Goal: Book appointment/travel/reservation

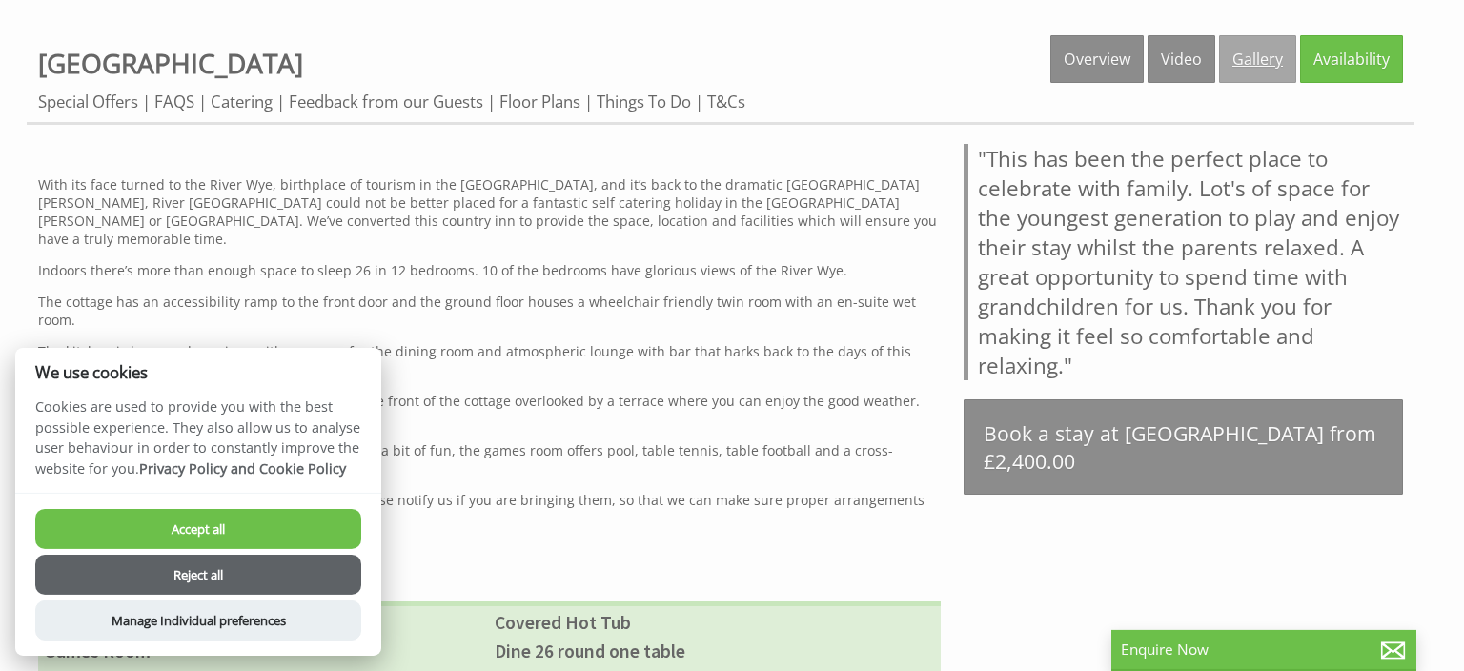
scroll to position [927, 0]
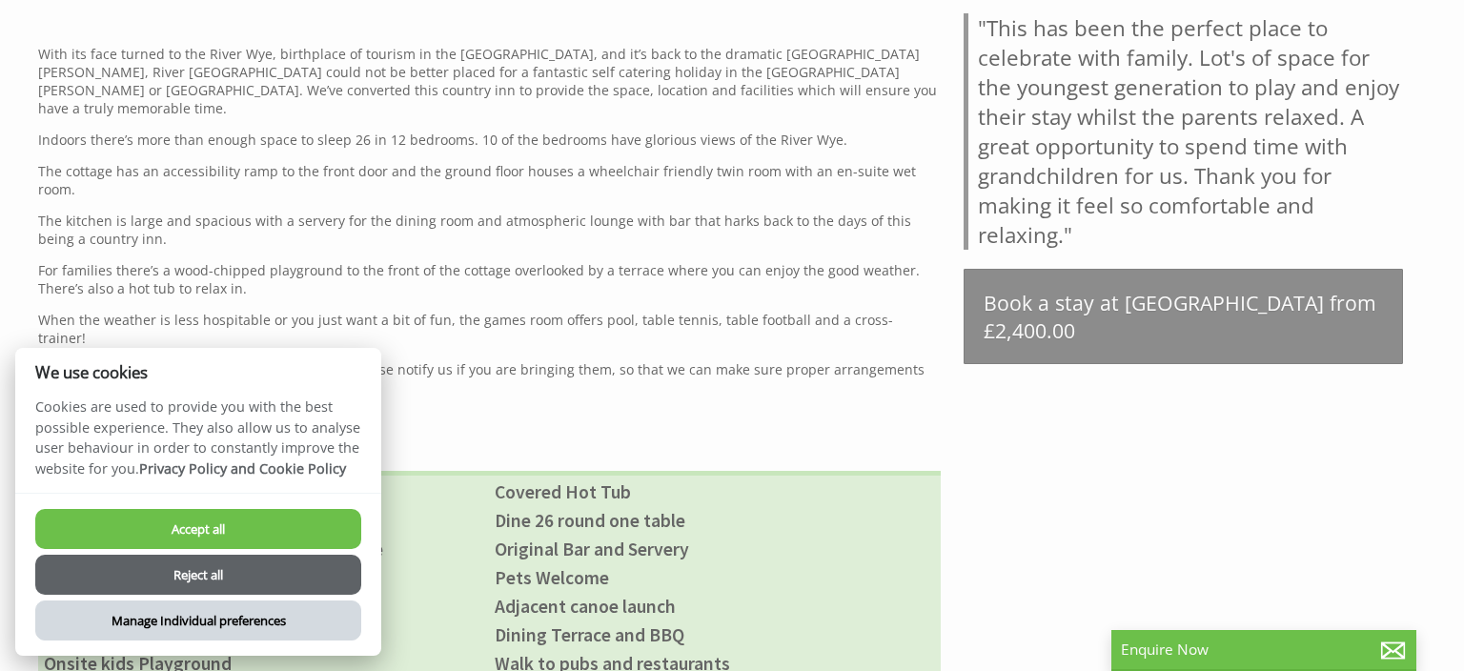
click at [196, 620] on button "Manage Individual preferences" at bounding box center [198, 621] width 326 height 40
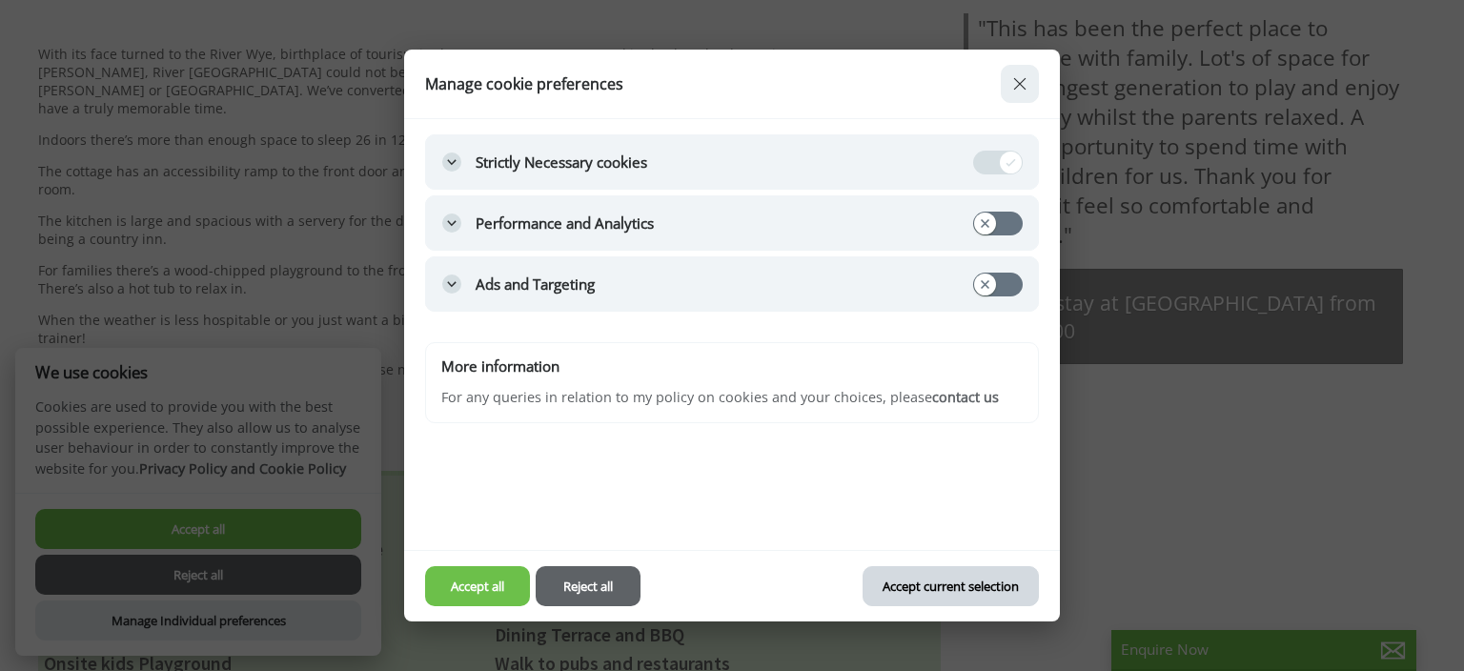
click at [906, 582] on button "Accept current selection" at bounding box center [950, 586] width 175 height 40
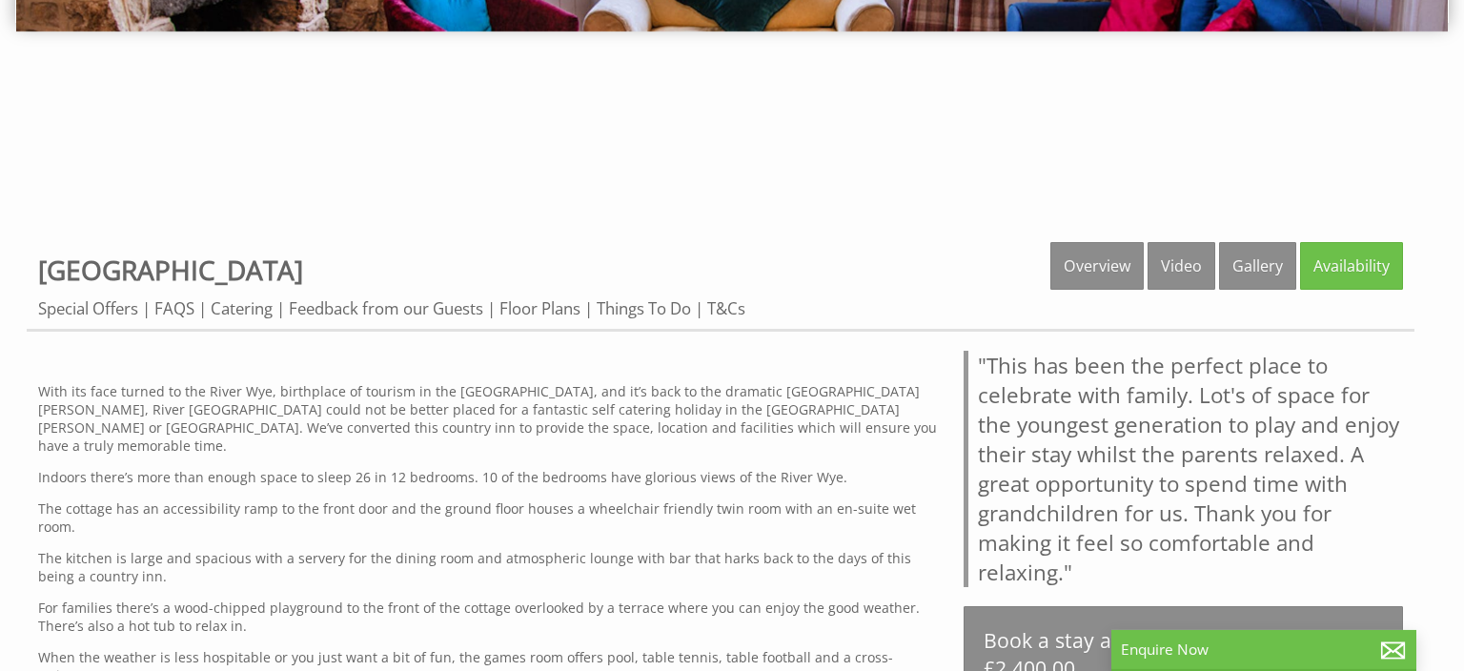
scroll to position [503, 0]
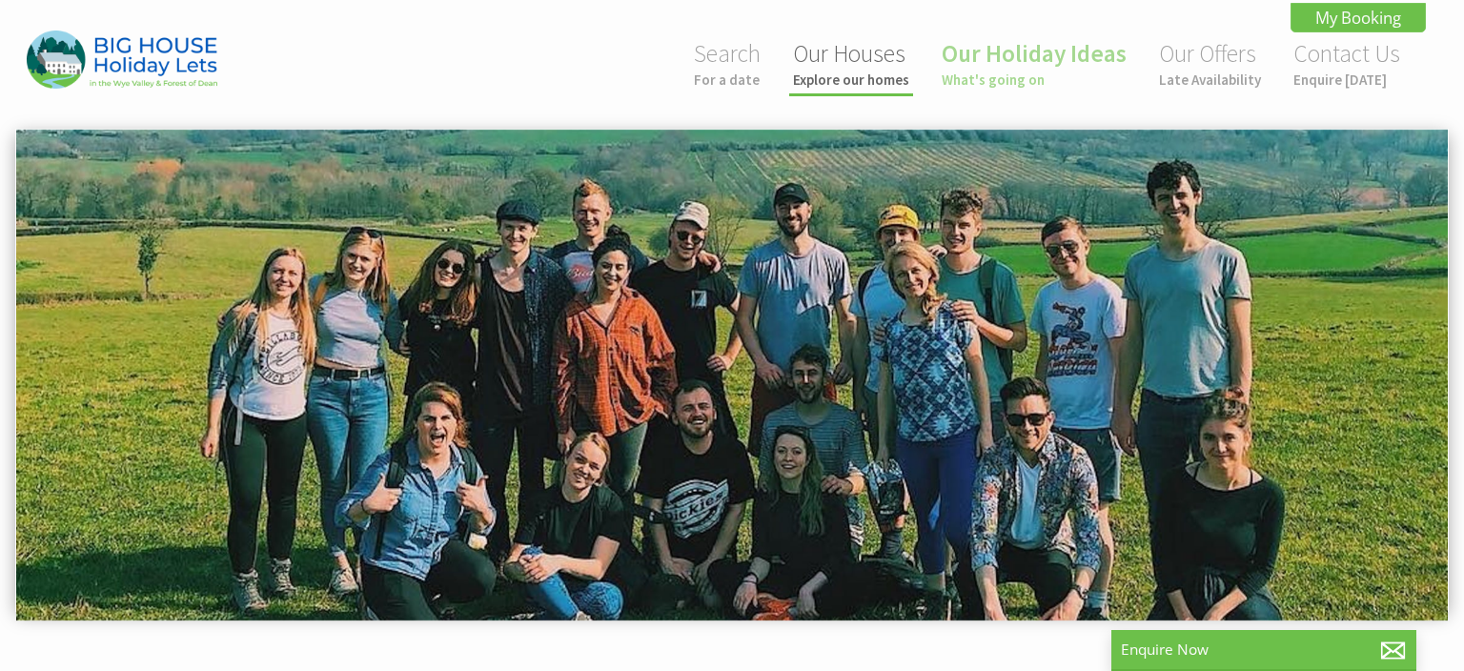
click at [849, 65] on link "Our Houses Explore our homes" at bounding box center [851, 63] width 116 height 51
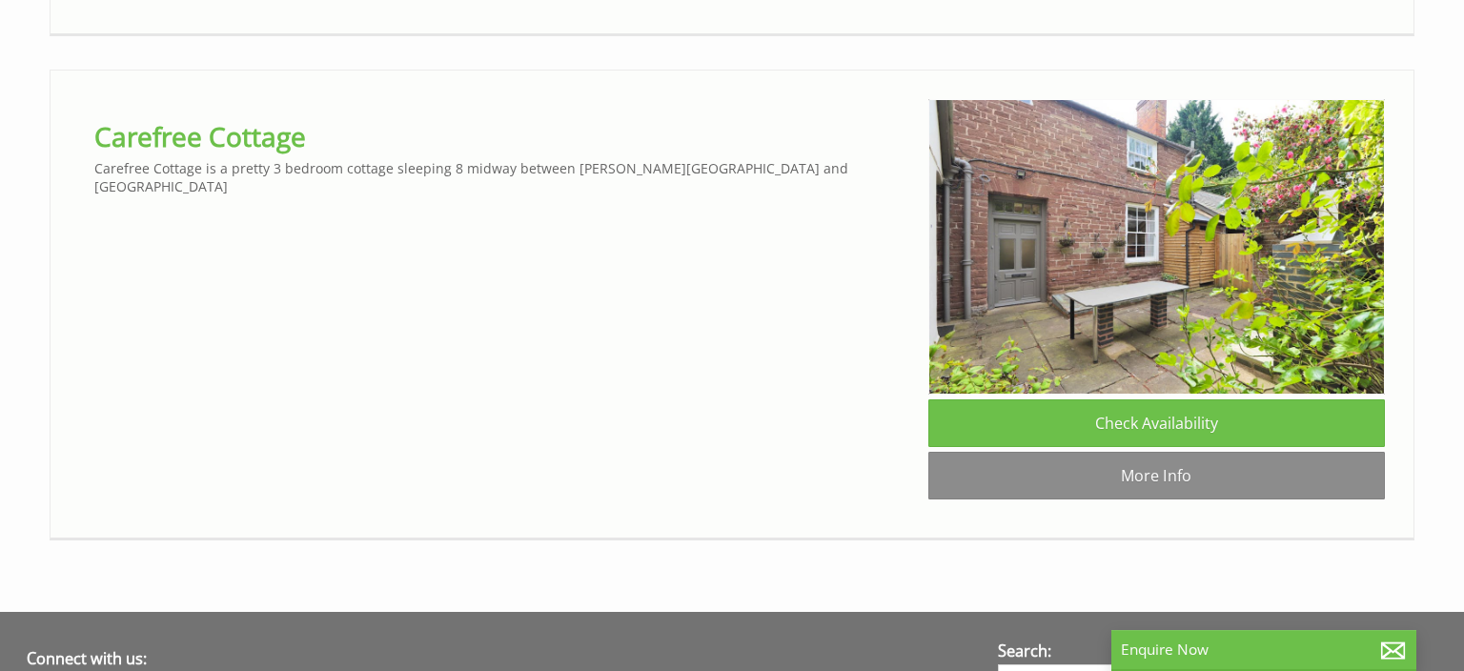
scroll to position [7530, 0]
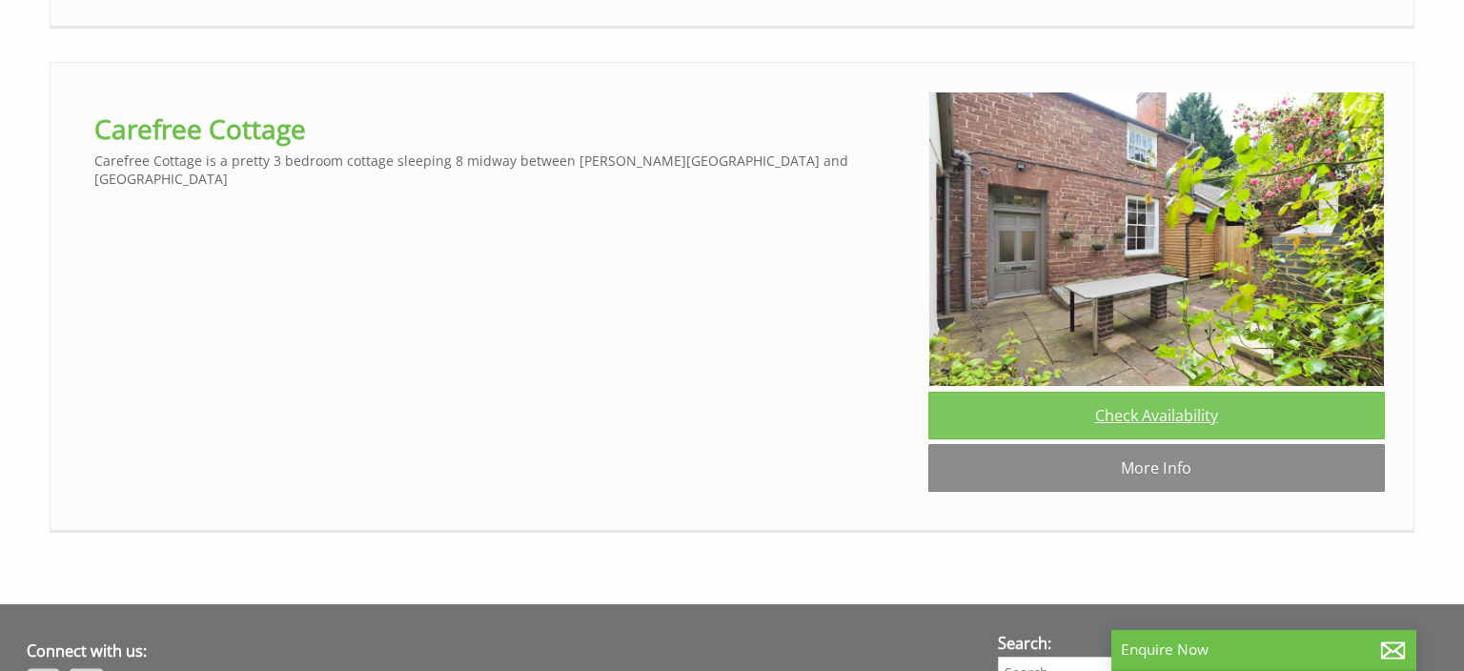
click at [1150, 403] on link "Check Availability" at bounding box center [1157, 416] width 458 height 48
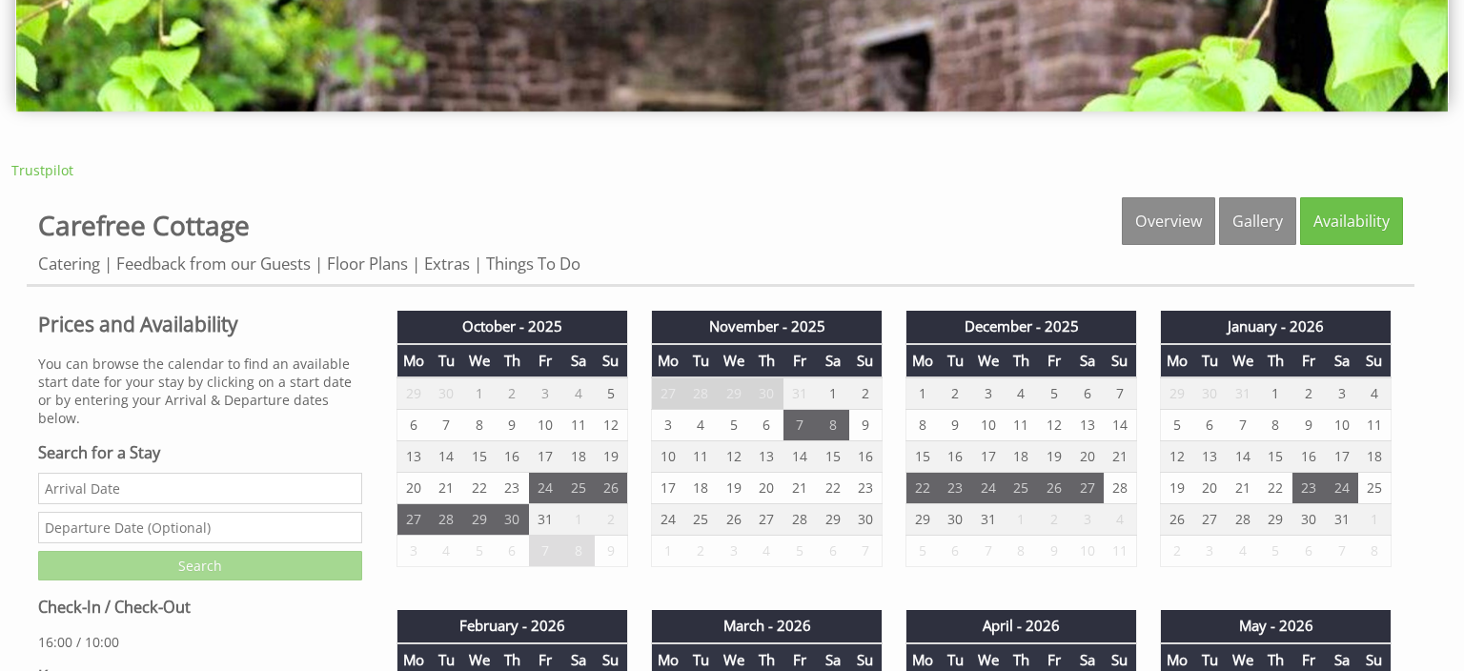
scroll to position [515, 0]
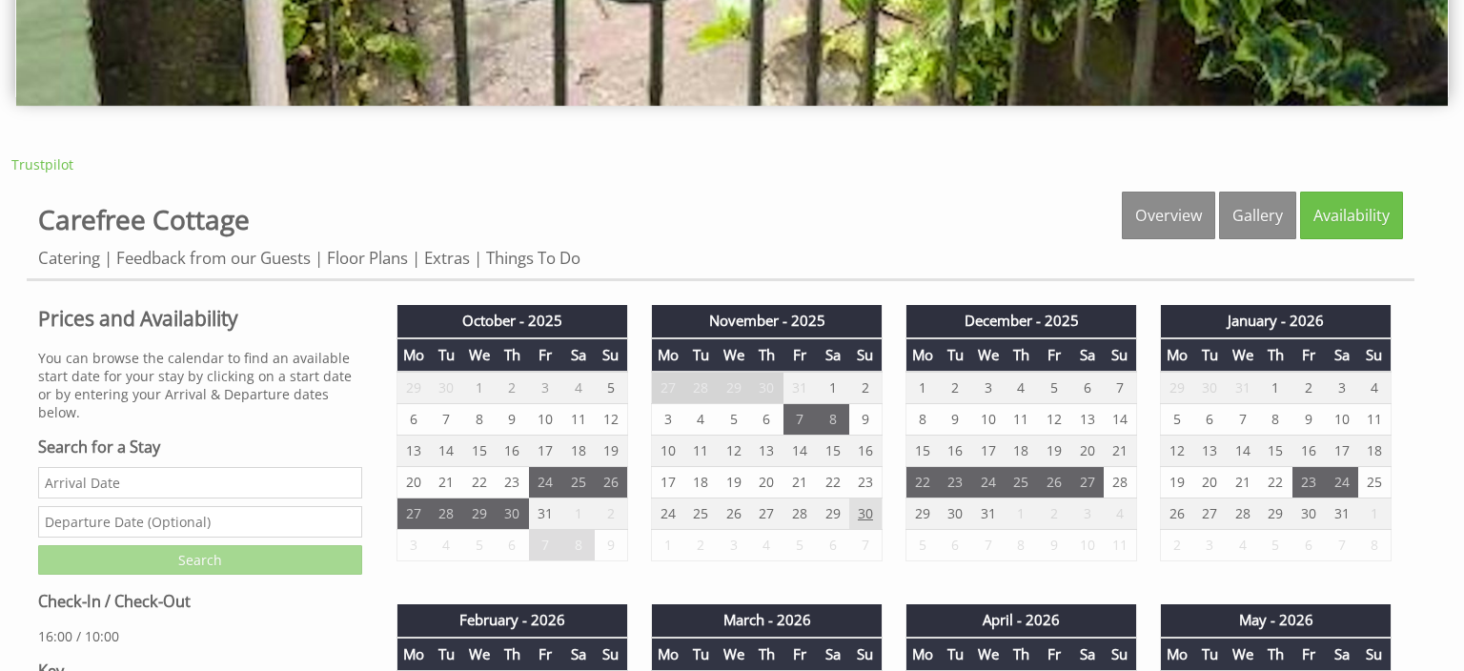
click at [863, 504] on td "30" at bounding box center [865, 514] width 33 height 31
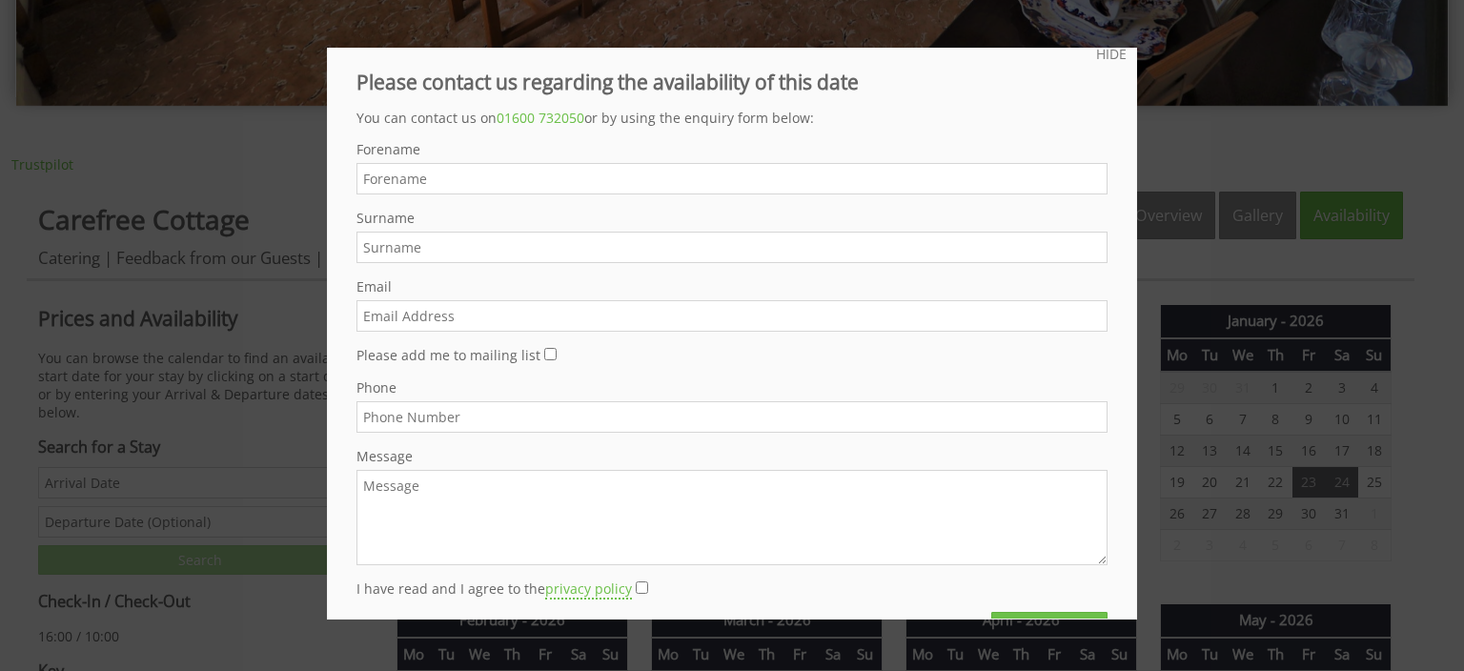
scroll to position [0, 0]
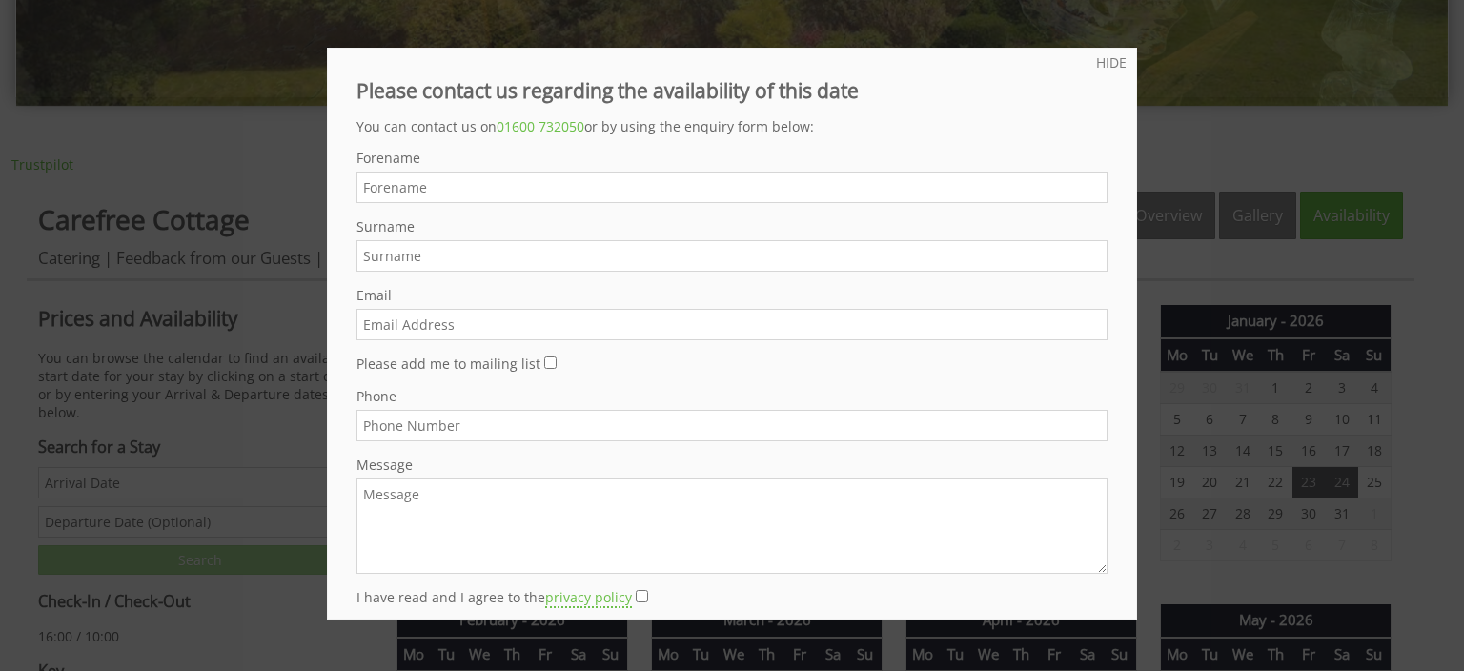
click at [1104, 56] on link "HIDE" at bounding box center [1111, 62] width 31 height 18
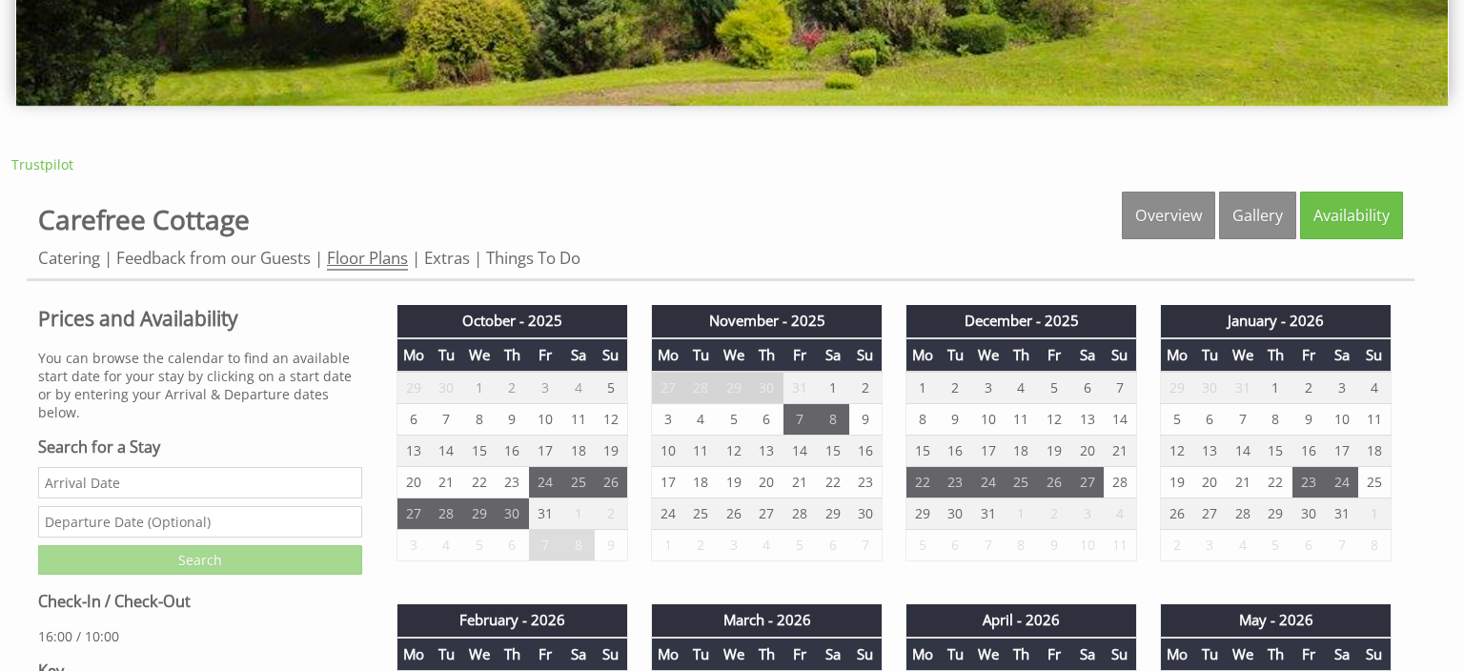
click at [366, 255] on link "Floor Plans" at bounding box center [367, 259] width 81 height 24
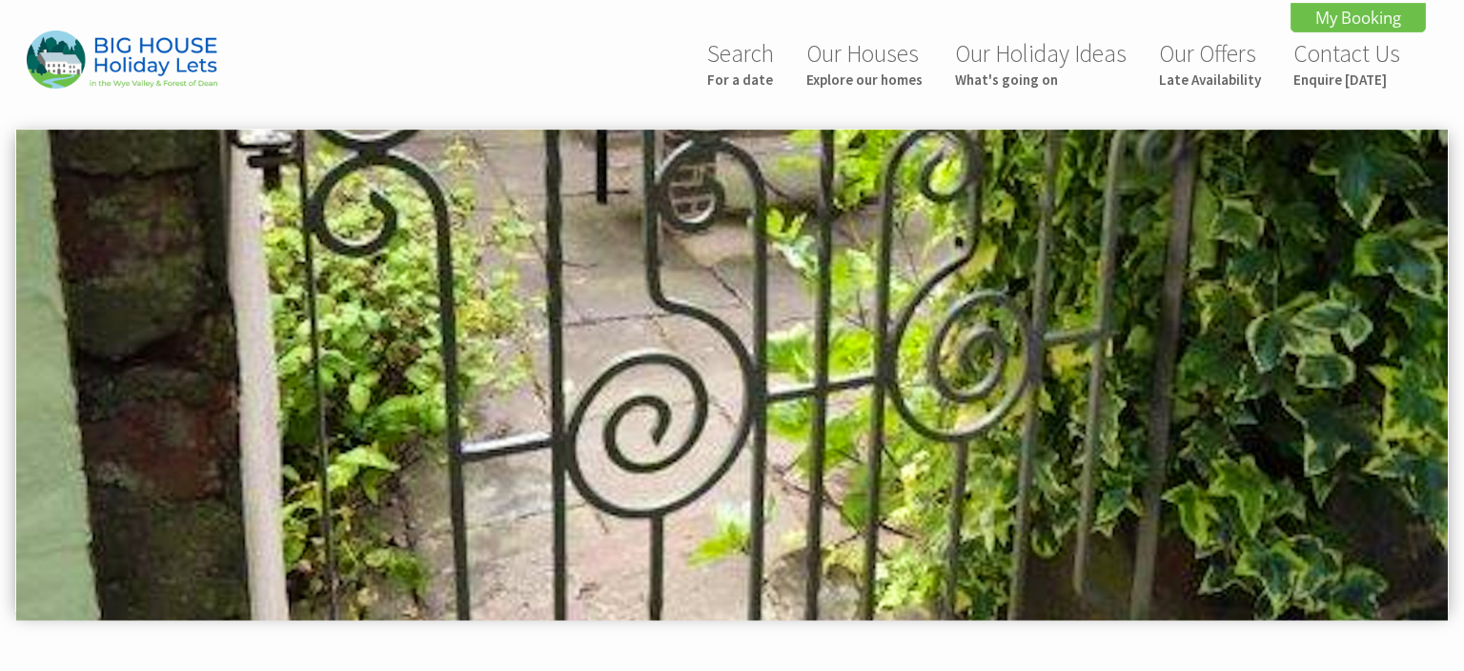
click at [325, 359] on img at bounding box center [732, 376] width 1432 height 492
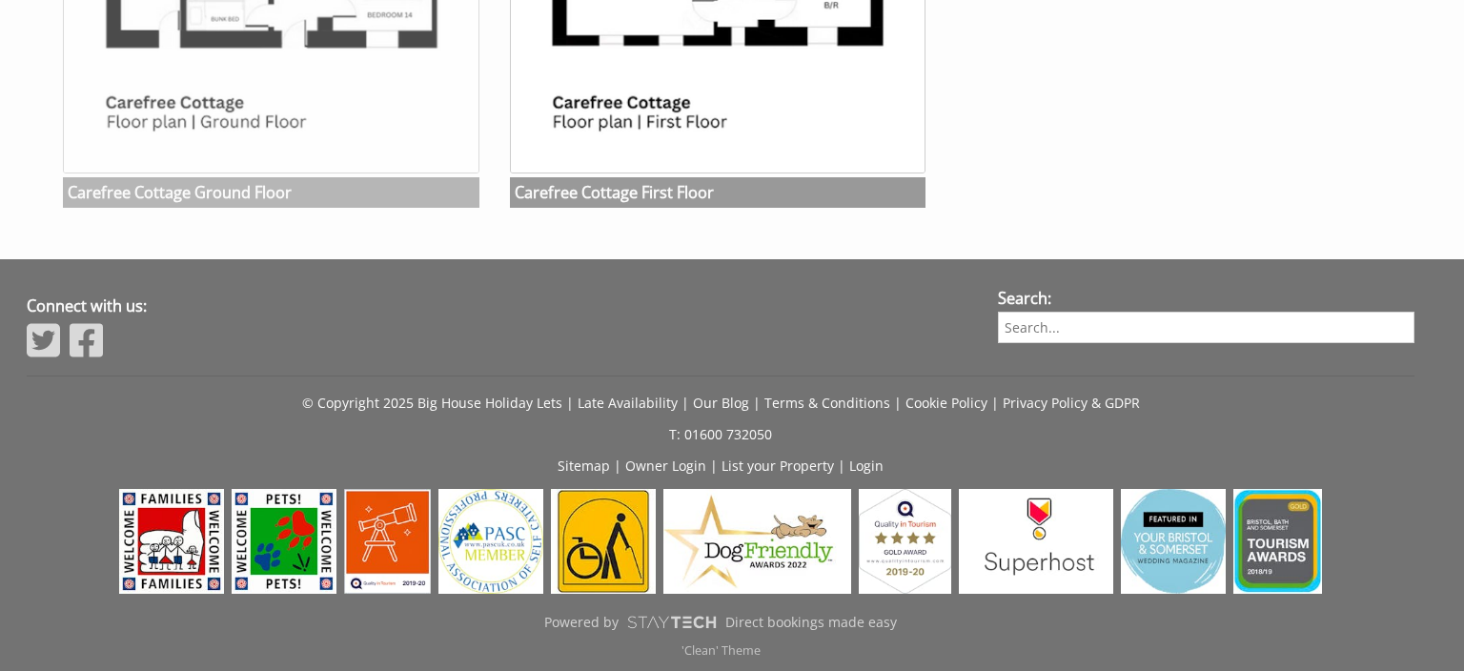
scroll to position [435, 0]
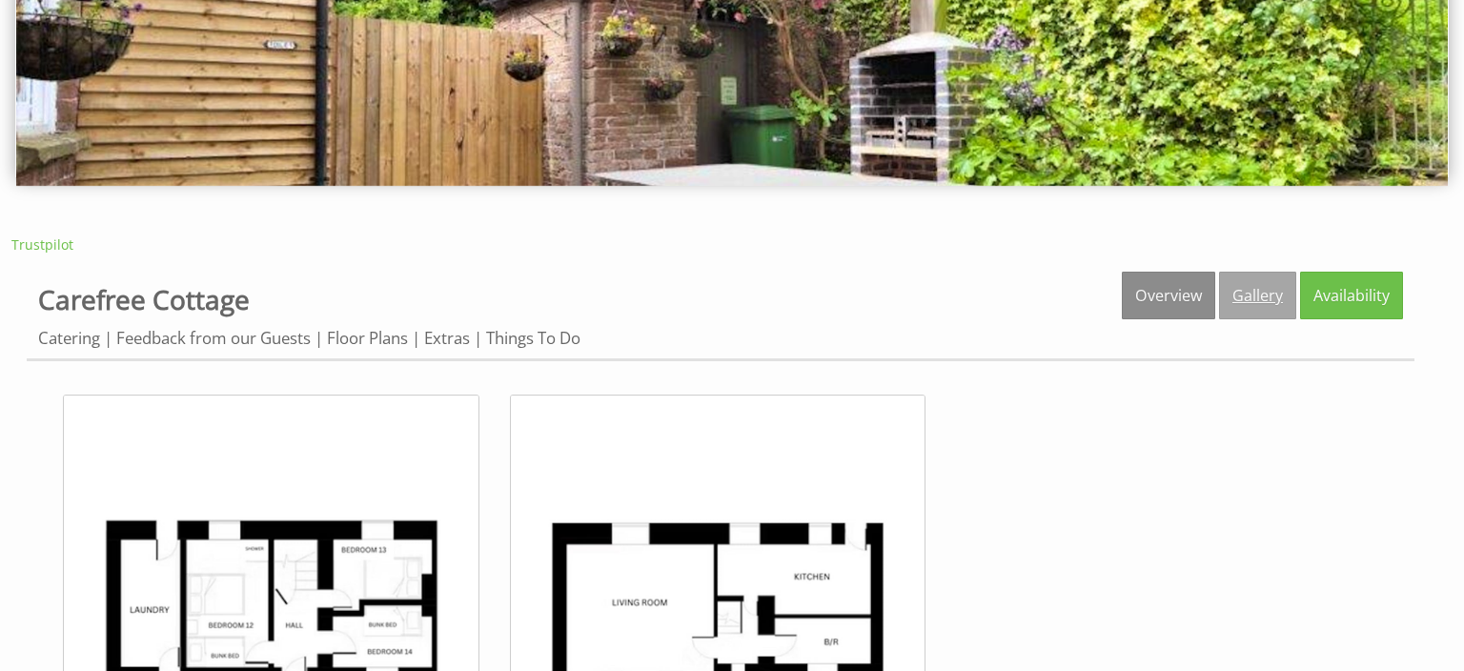
click at [1261, 287] on link "Gallery" at bounding box center [1257, 296] width 77 height 48
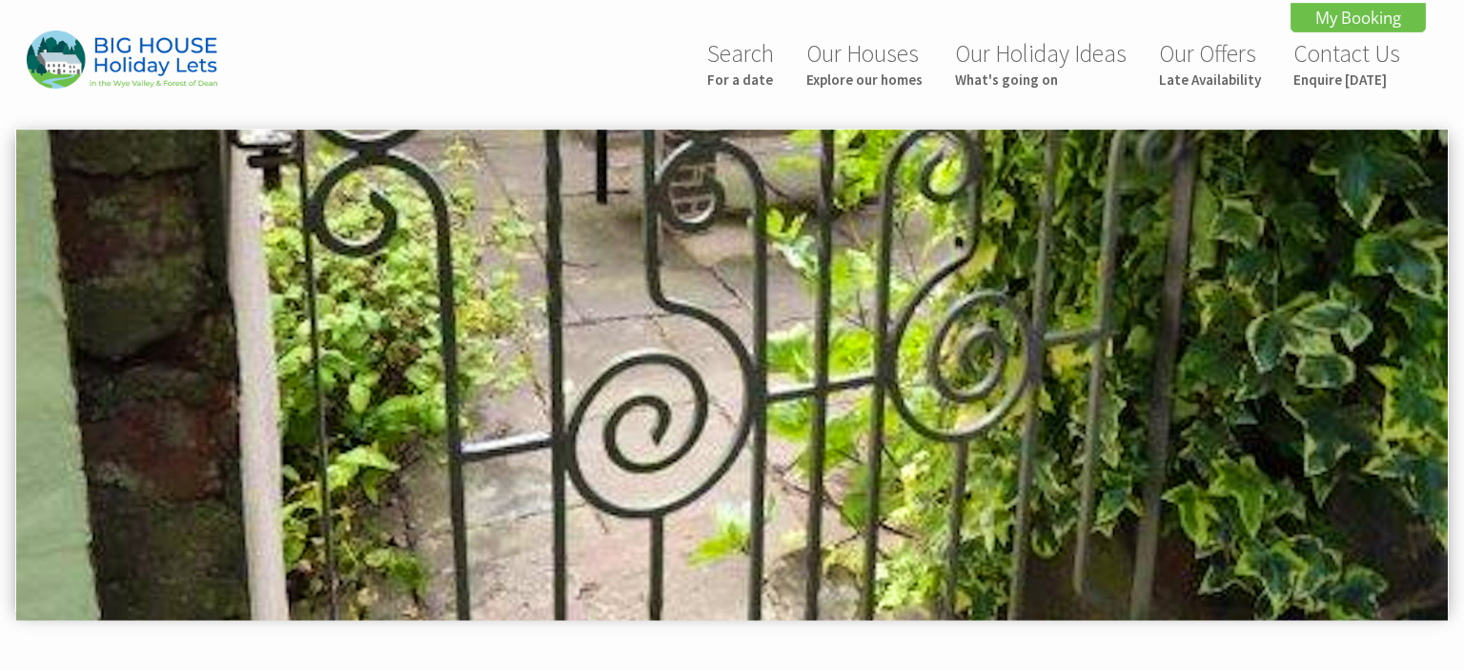
click at [1069, 365] on img at bounding box center [732, 376] width 1432 height 492
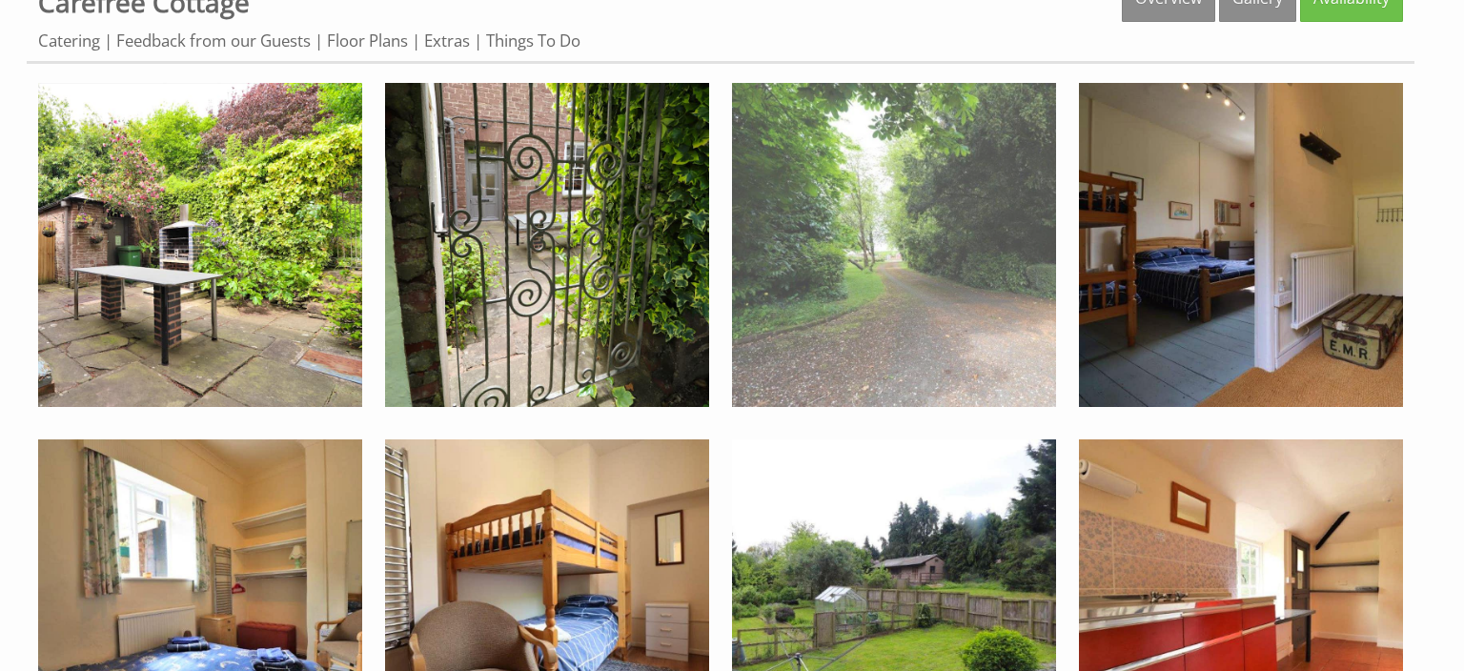
scroll to position [244, 0]
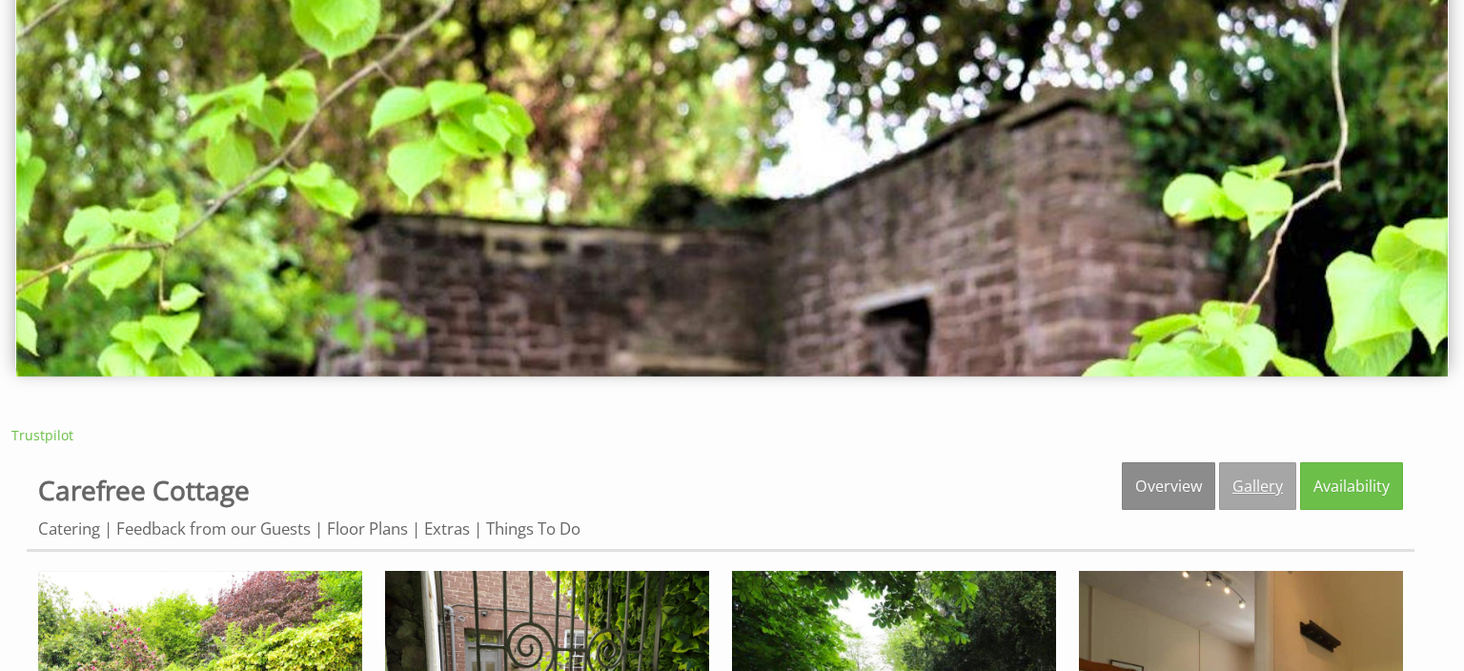
click at [1264, 479] on link "Gallery" at bounding box center [1257, 486] width 77 height 48
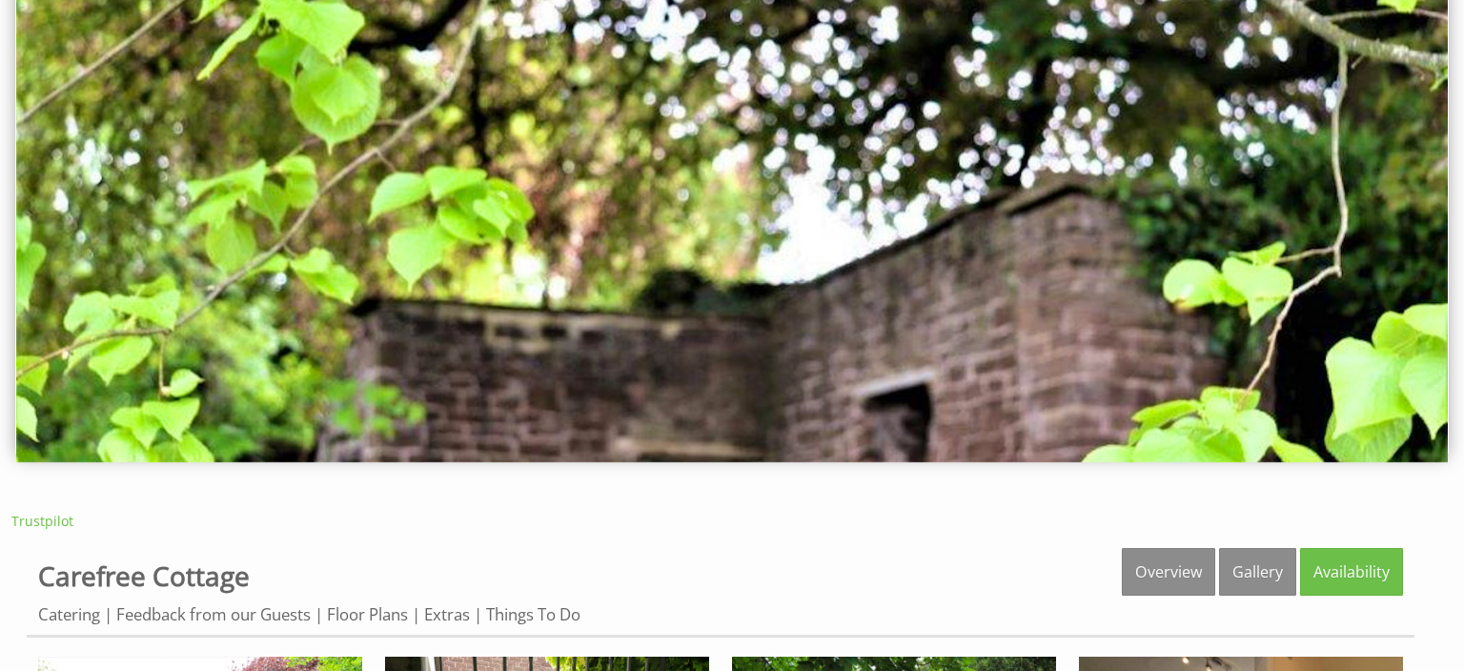
scroll to position [0, 0]
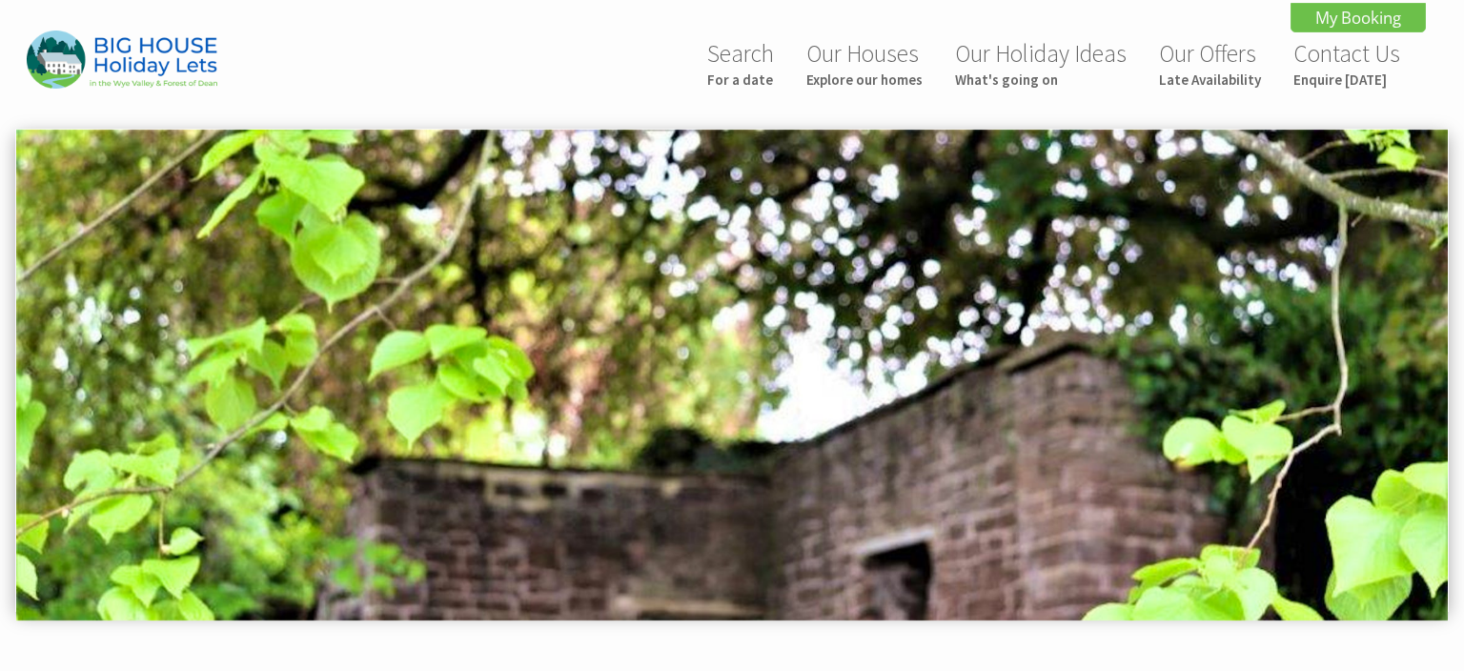
click at [423, 92] on div "Search For a date Our Houses Explore our homes Our Holiday Ideas What's going o…" at bounding box center [720, 66] width 1411 height 70
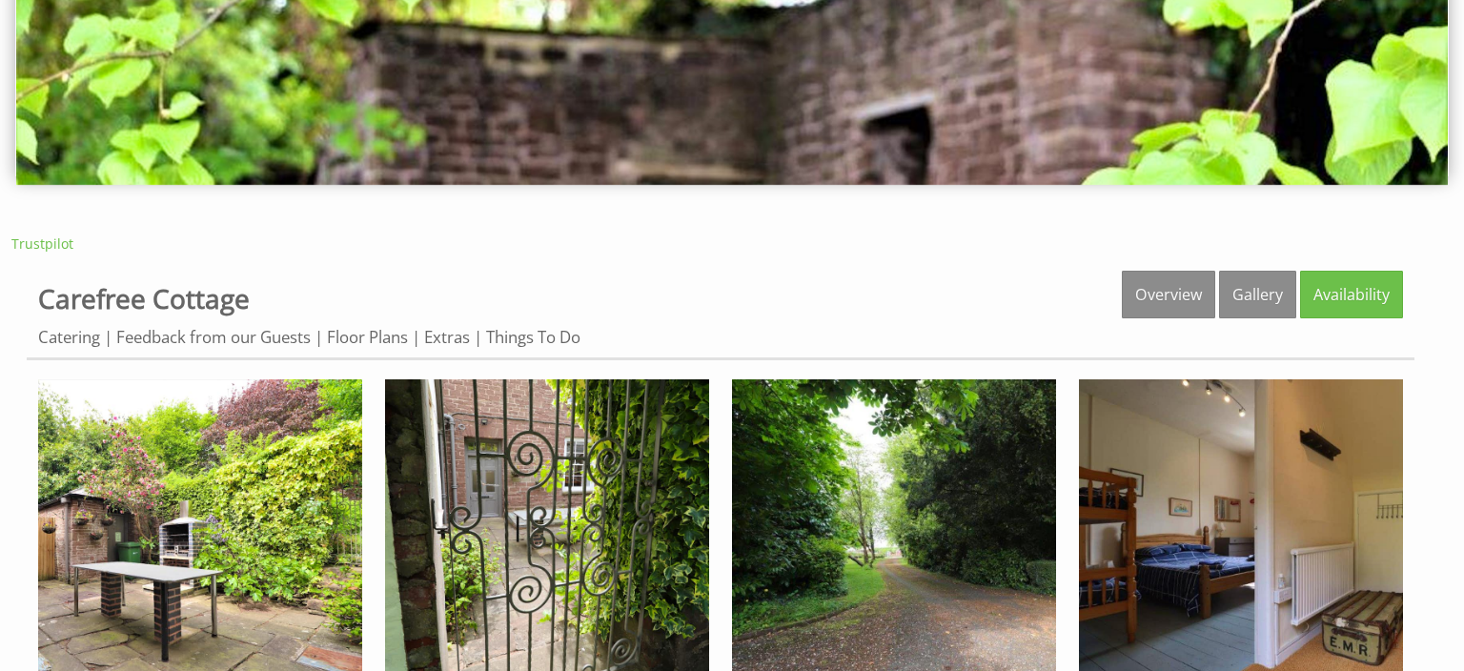
scroll to position [488, 0]
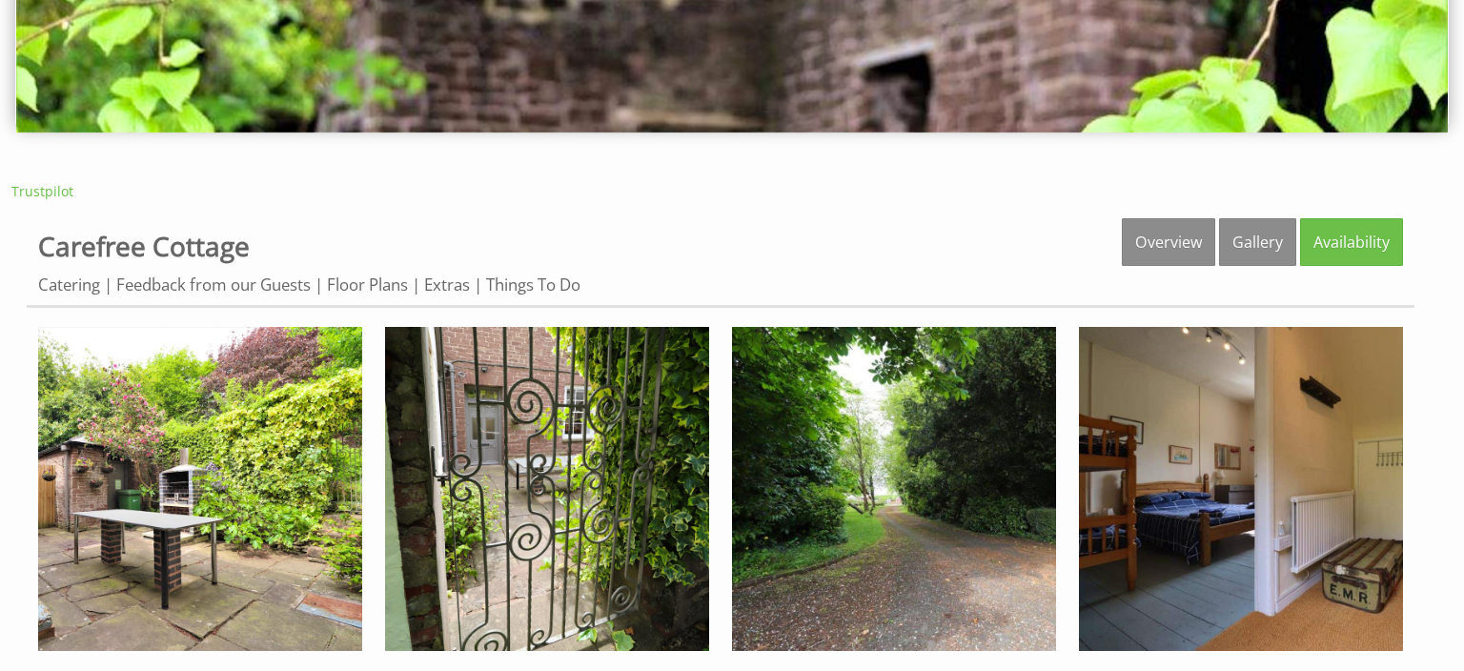
click at [648, 182] on div "Trustpilot" at bounding box center [731, 191] width 1441 height 18
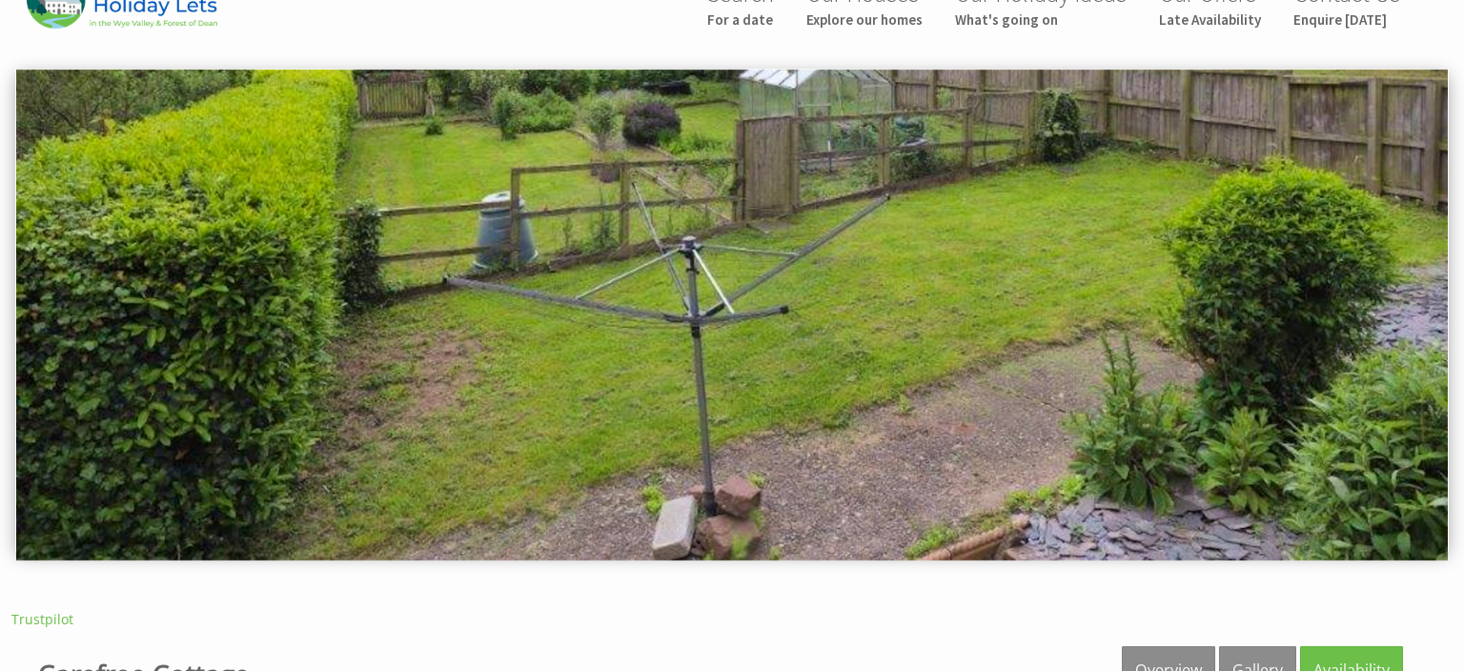
scroll to position [0, 0]
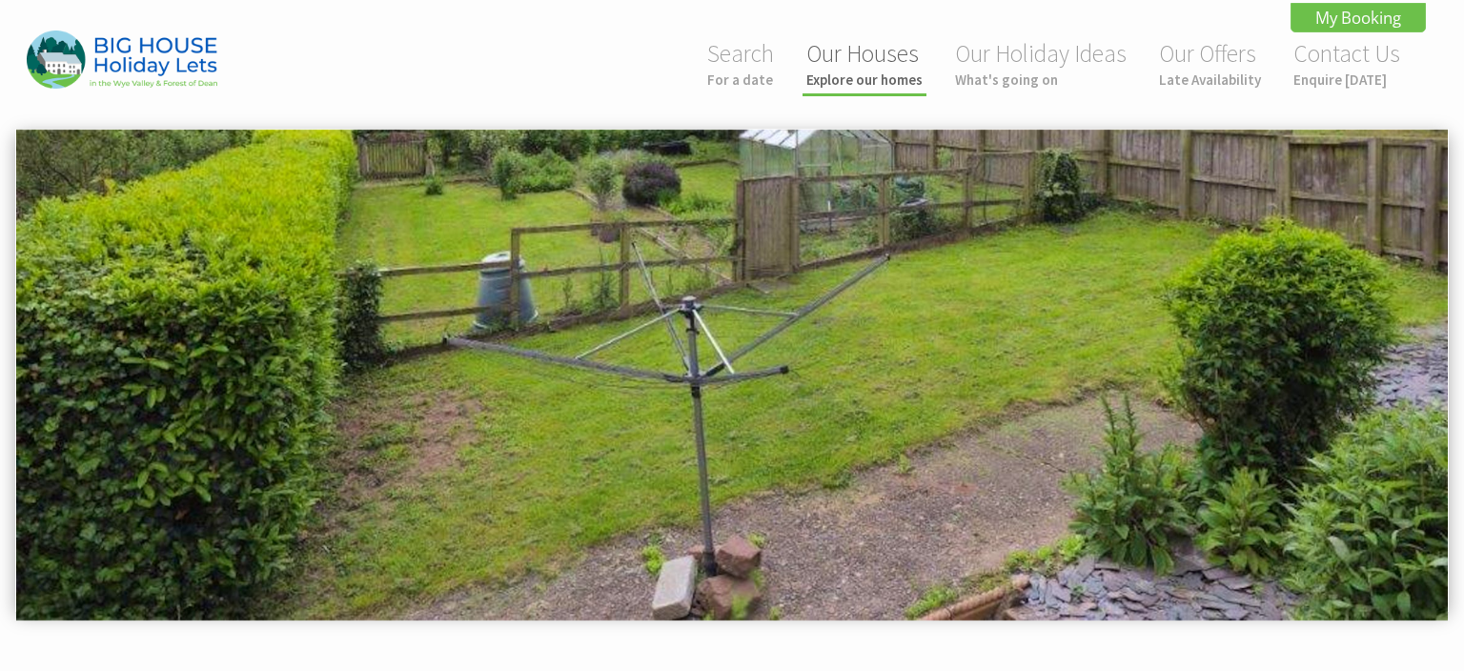
click at [848, 75] on small "Explore our homes" at bounding box center [864, 80] width 116 height 18
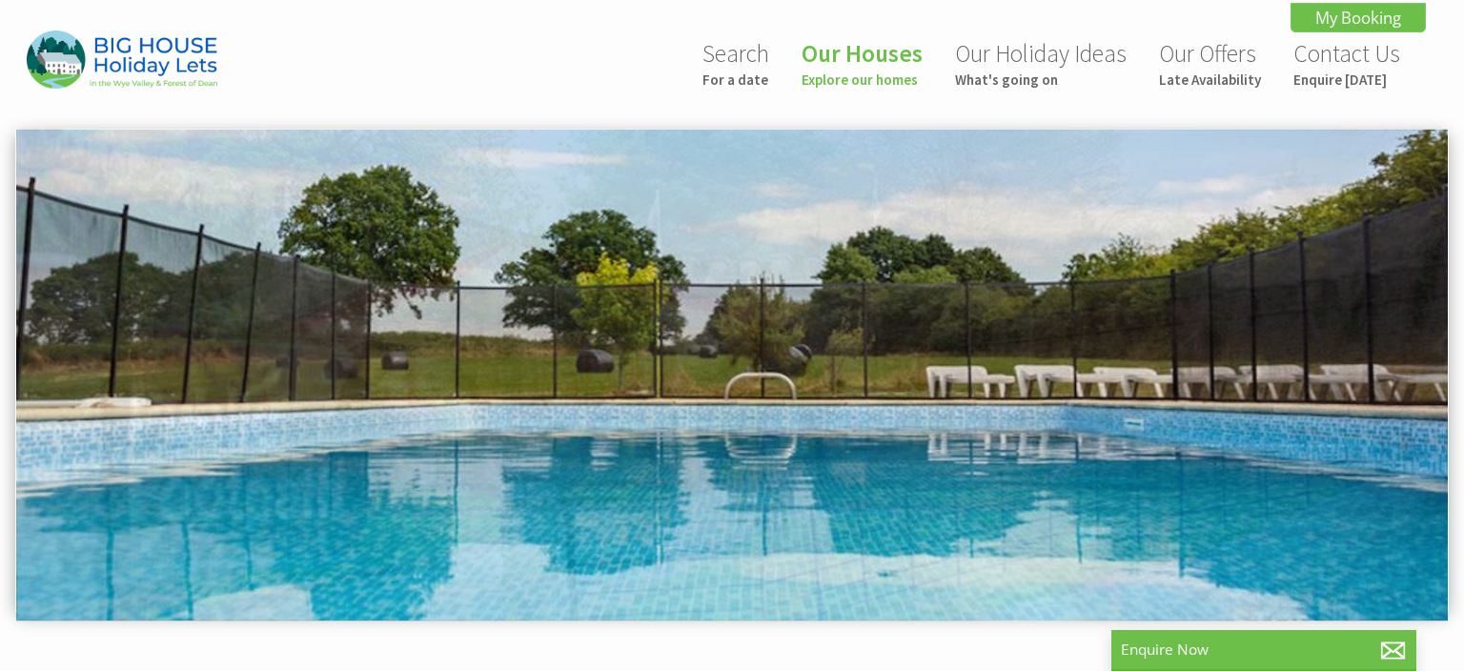
scroll to position [0, 17]
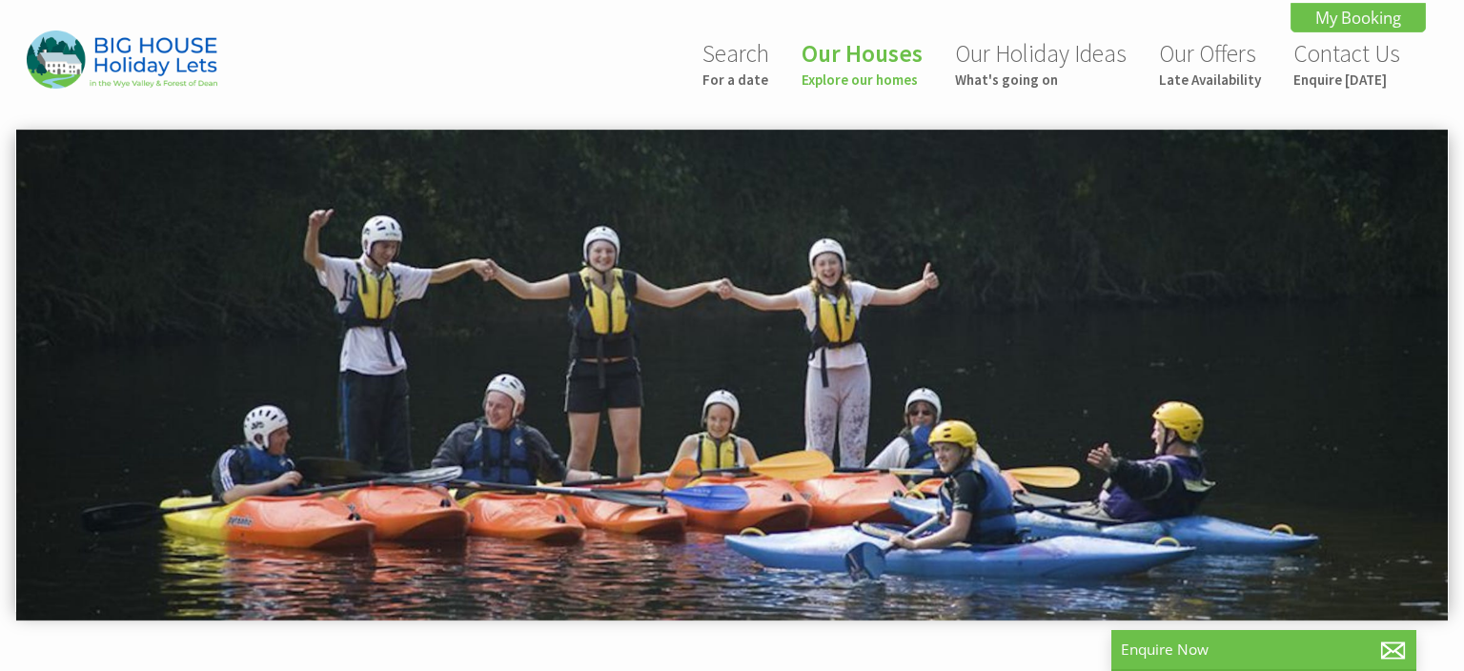
click at [578, 69] on div "Search For a date Our Houses Explore our homes Our Holiday Ideas What's going o…" at bounding box center [720, 66] width 1411 height 70
click at [550, 65] on div "Search For a date Our Houses Explore our homes Our Holiday Ideas What's going o…" at bounding box center [720, 66] width 1411 height 70
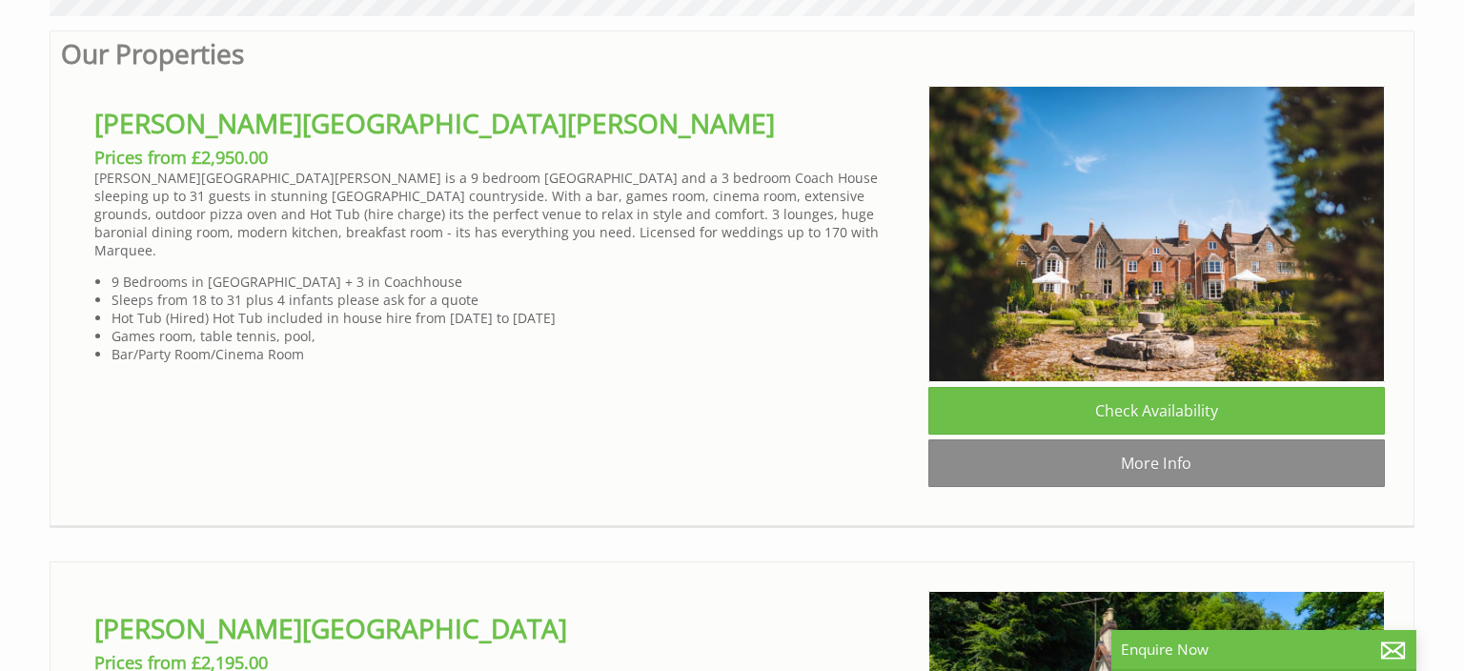
click at [598, 103] on div "Bowley Hall Prices from £2,950.00 Bowley Hall is a 9 bedroom Manor House and a …" at bounding box center [503, 224] width 849 height 277
click at [665, 327] on li "Games room, table tennis, pool," at bounding box center [512, 336] width 801 height 18
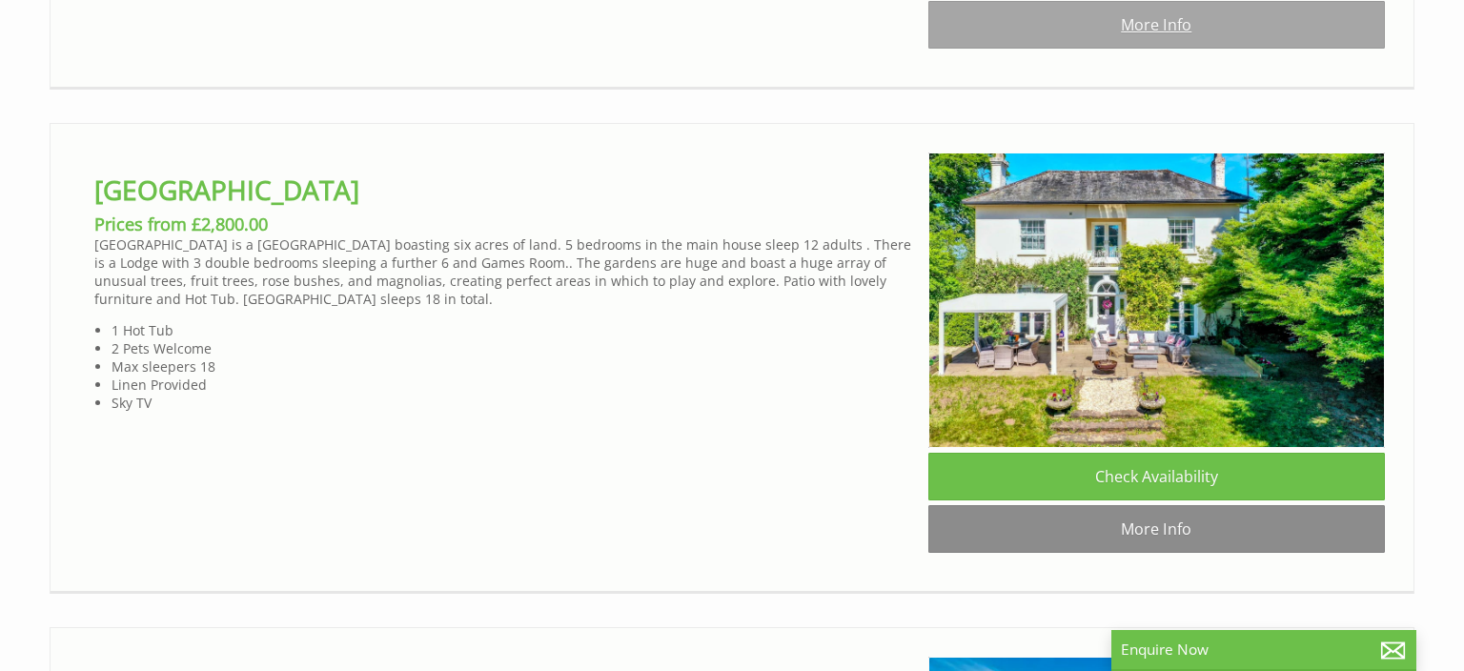
scroll to position [2440, 0]
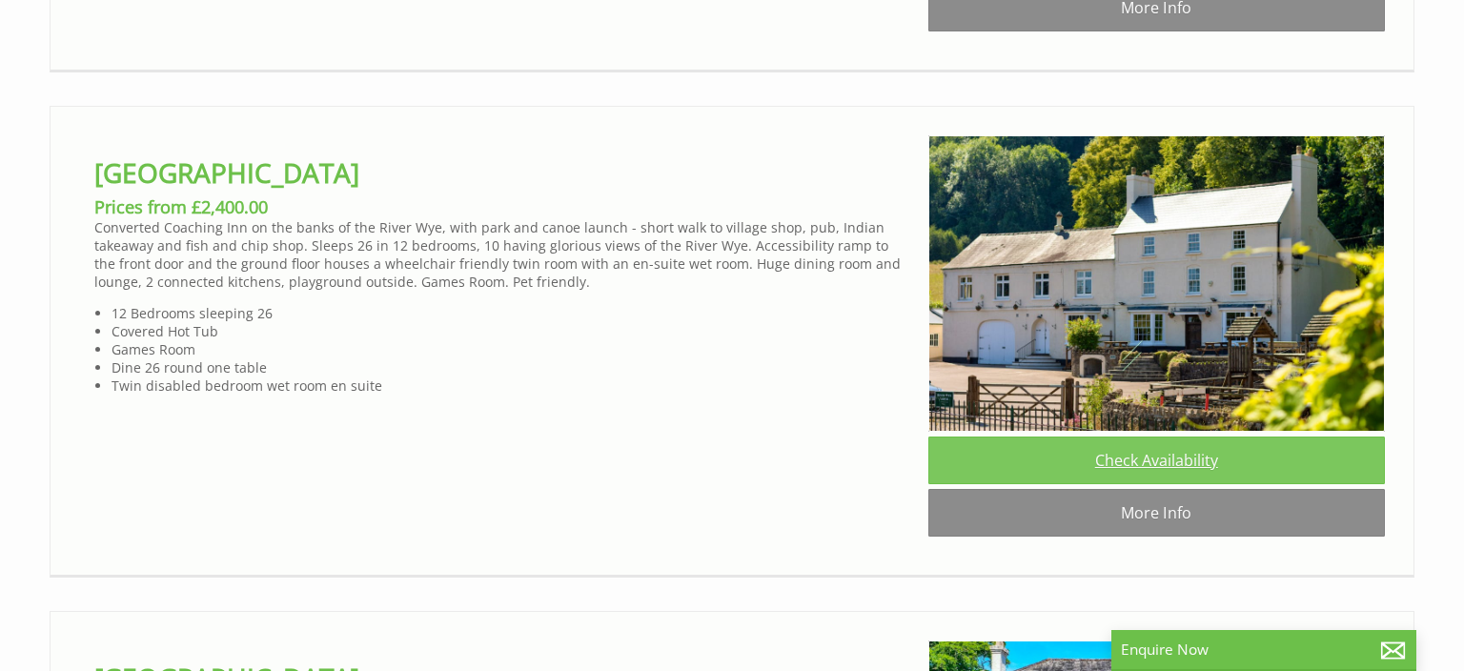
click at [1151, 451] on link "Check Availability" at bounding box center [1157, 461] width 458 height 48
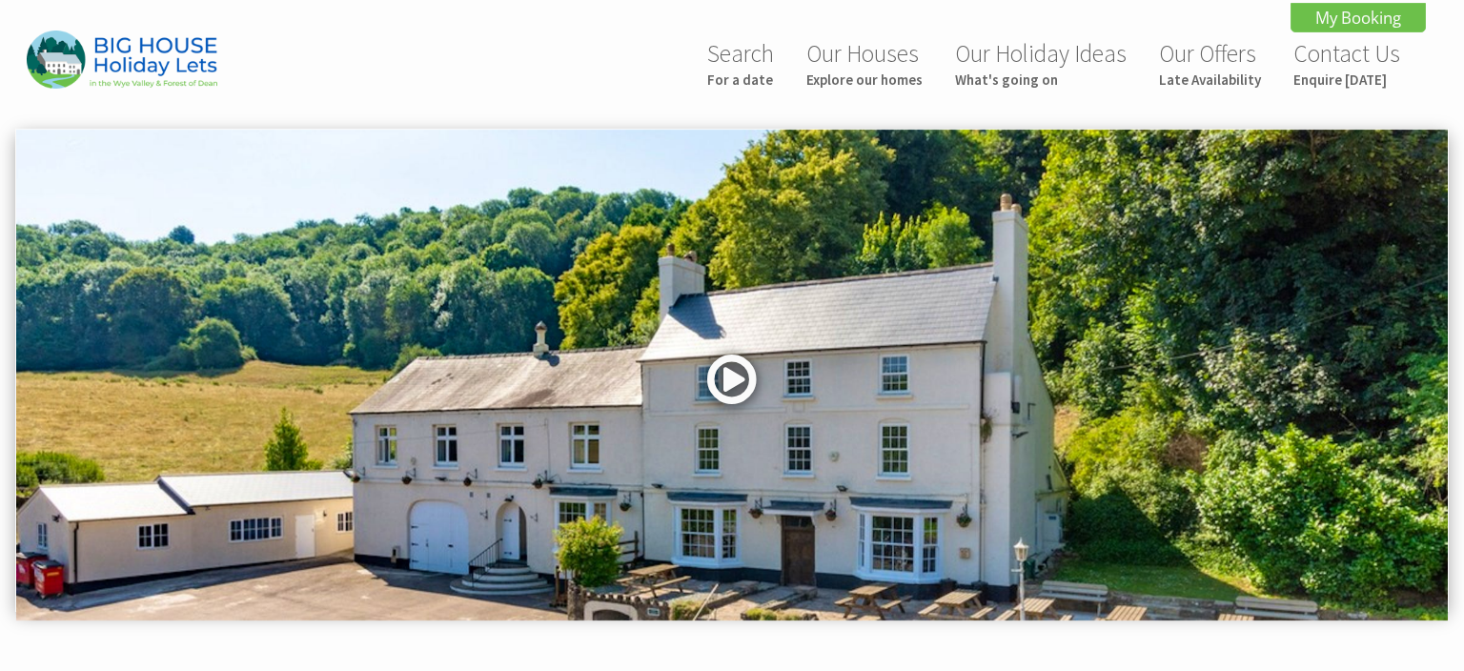
click at [730, 377] on link at bounding box center [731, 386] width 57 height 78
click at [582, 395] on img at bounding box center [732, 376] width 1432 height 492
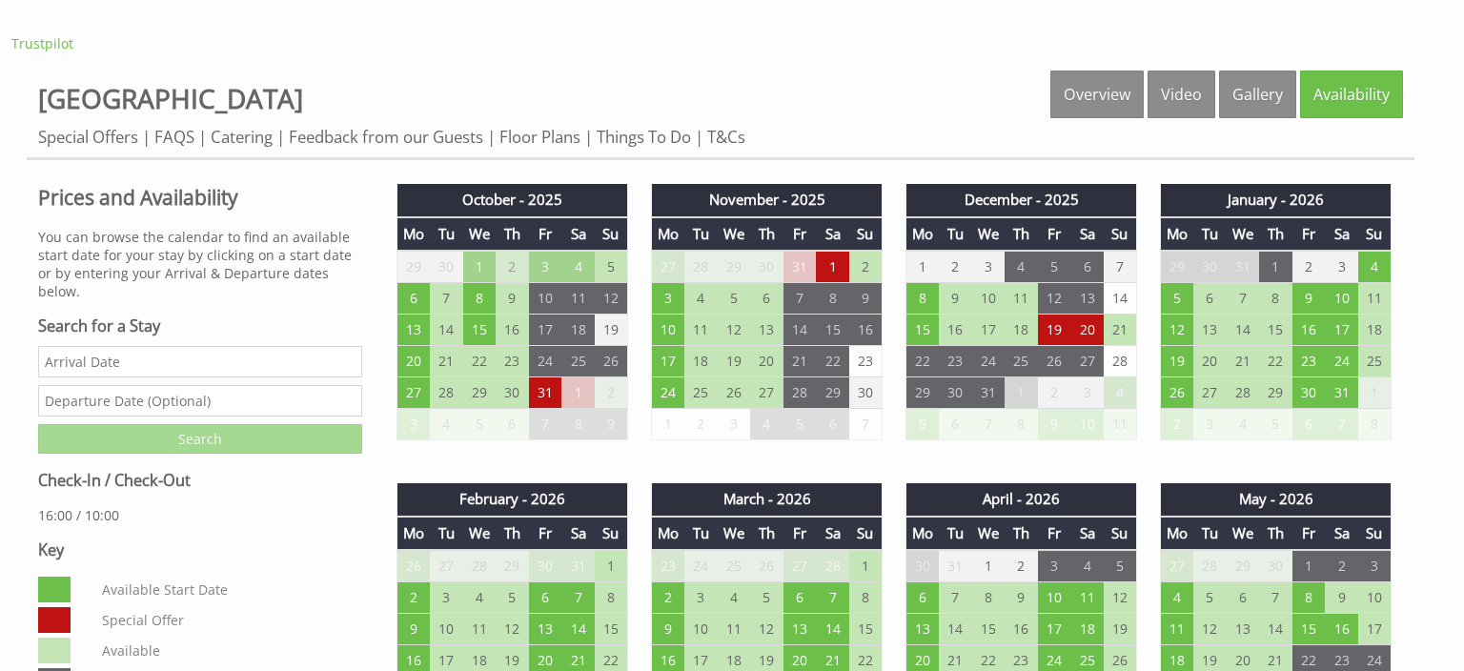
click at [917, 258] on td "1" at bounding box center [923, 267] width 33 height 32
click at [926, 262] on td "1" at bounding box center [923, 267] width 33 height 32
click at [867, 264] on td "2" at bounding box center [865, 267] width 33 height 32
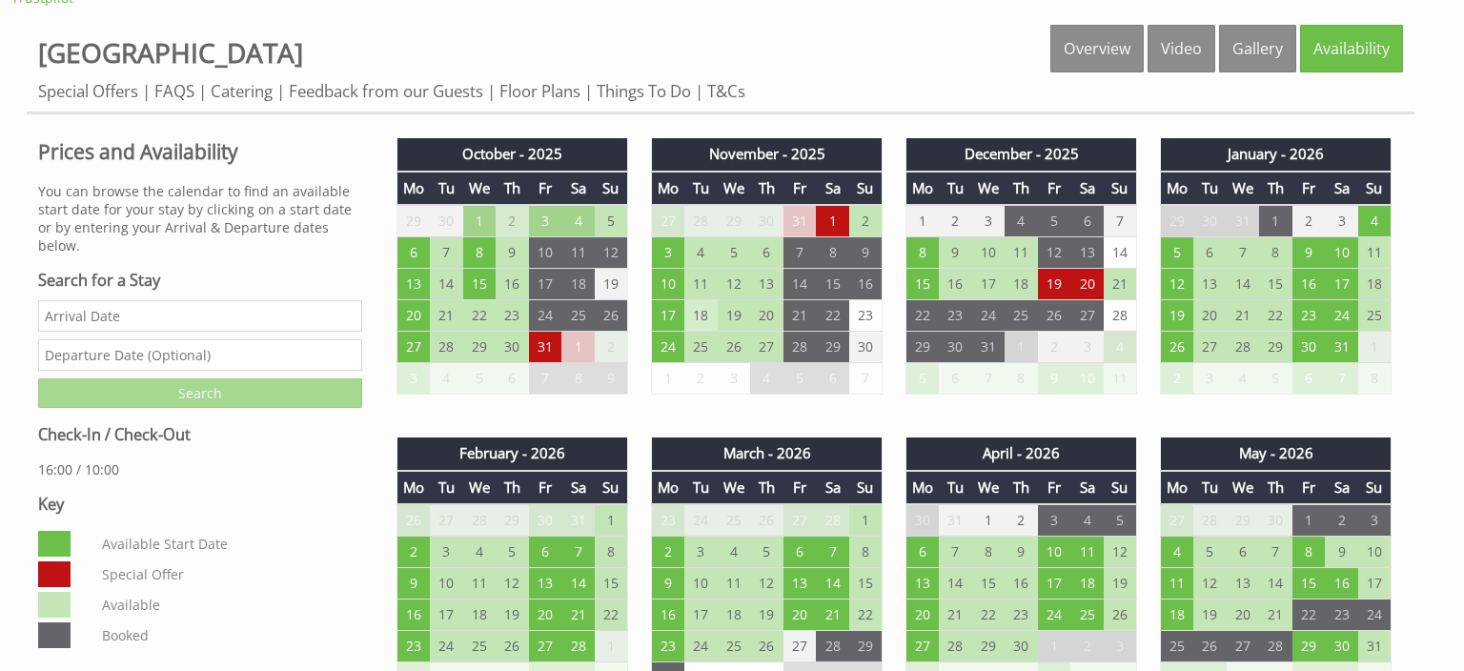
scroll to position [687, 0]
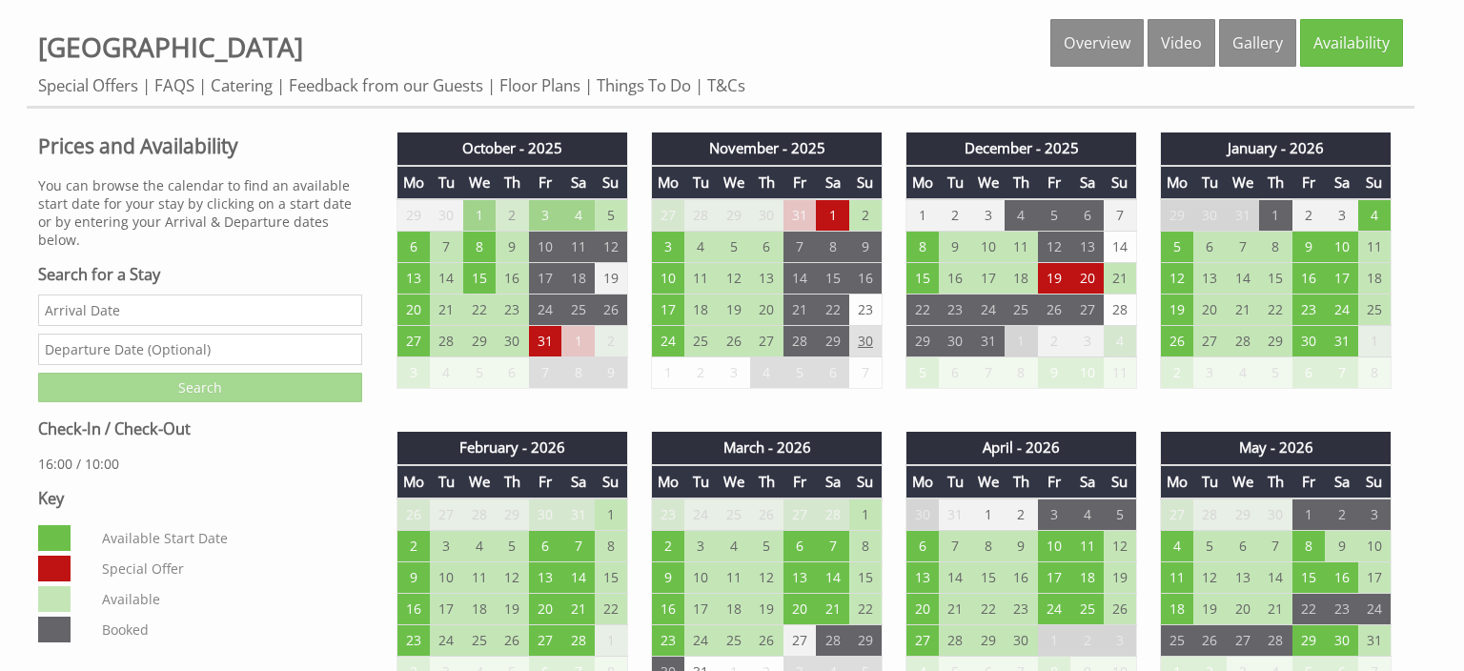
click at [868, 333] on td "30" at bounding box center [865, 341] width 33 height 31
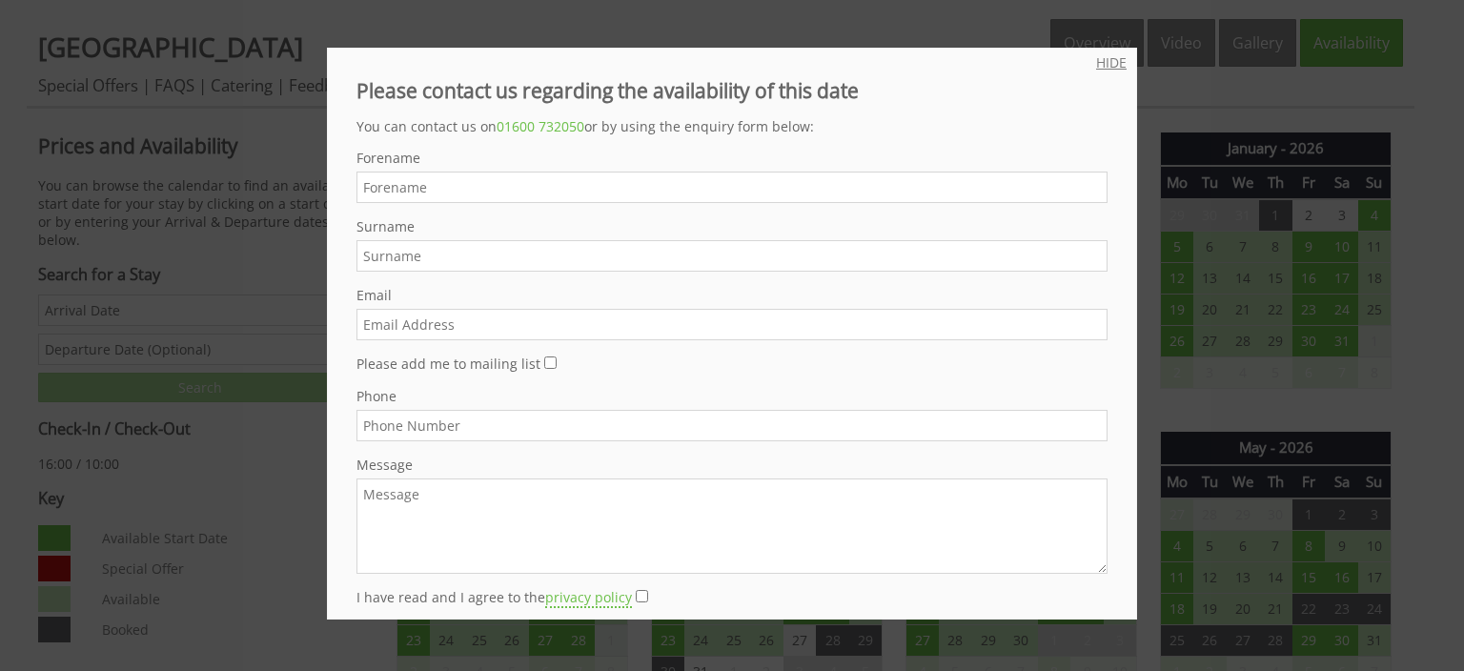
click at [1110, 66] on link "HIDE" at bounding box center [1111, 62] width 31 height 18
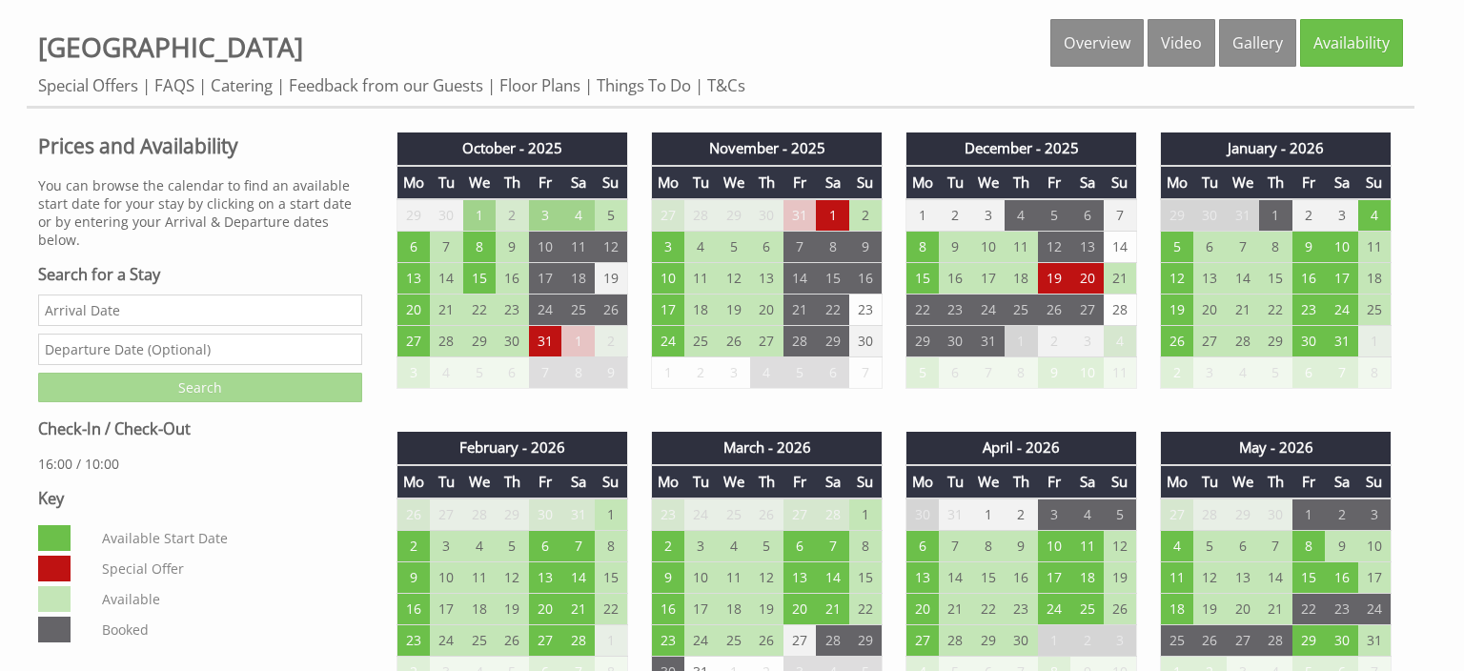
click at [852, 61] on div "Properties River Wye Lodge Overview Video Gallery Availability Special Offers F…" at bounding box center [721, 64] width 1388 height 90
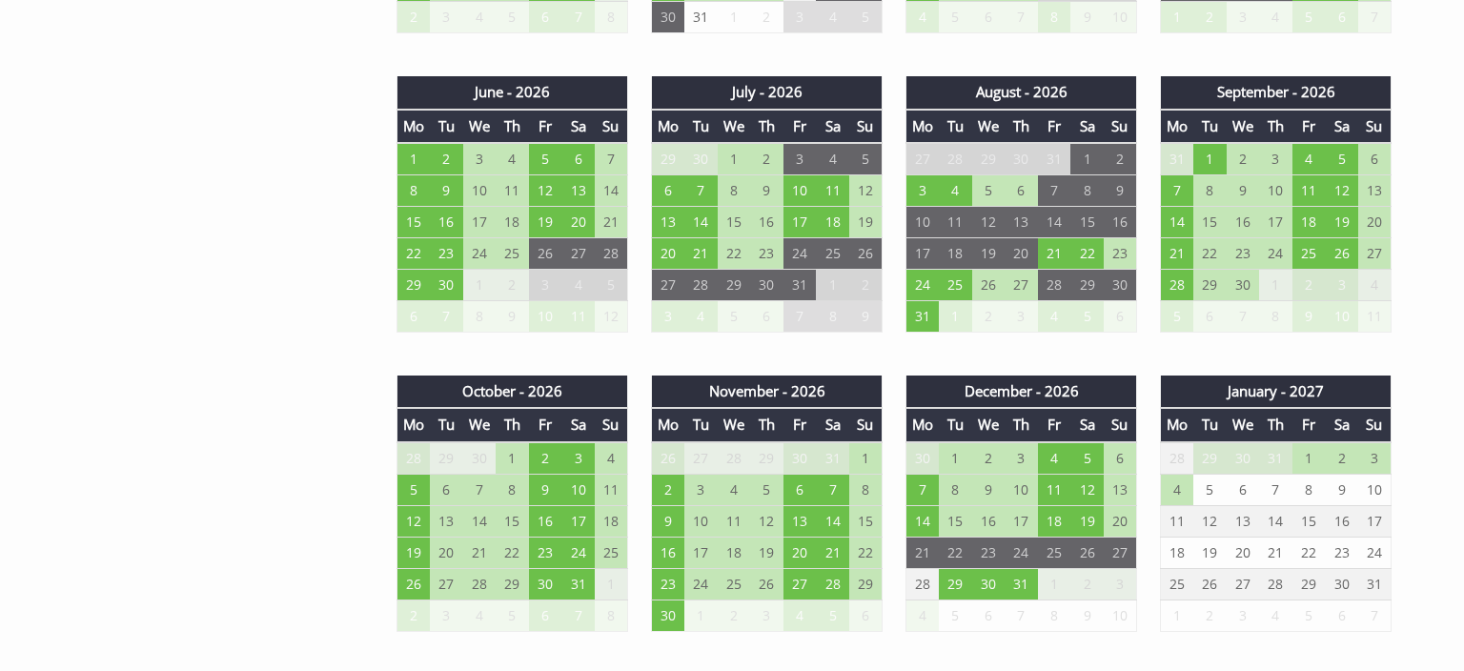
scroll to position [1381, 0]
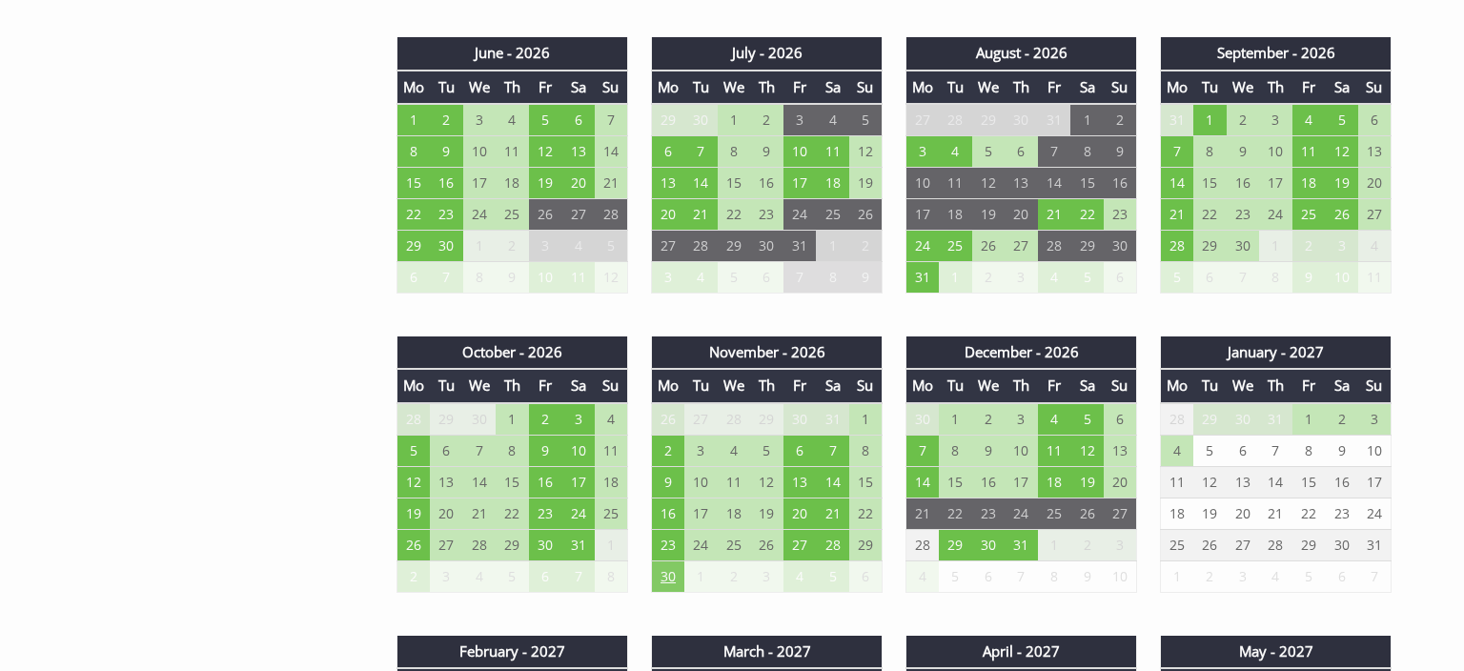
click at [663, 566] on td "30" at bounding box center [668, 575] width 33 height 31
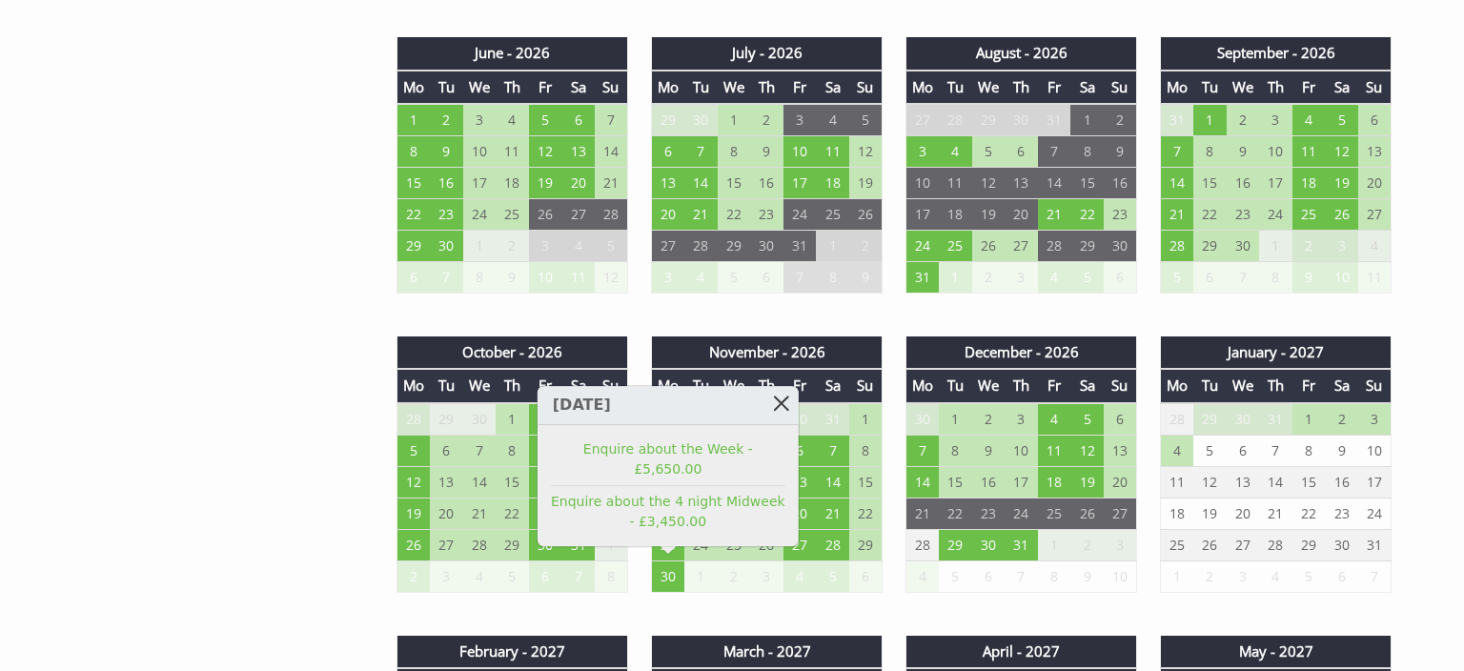
click at [778, 419] on link at bounding box center [781, 402] width 33 height 33
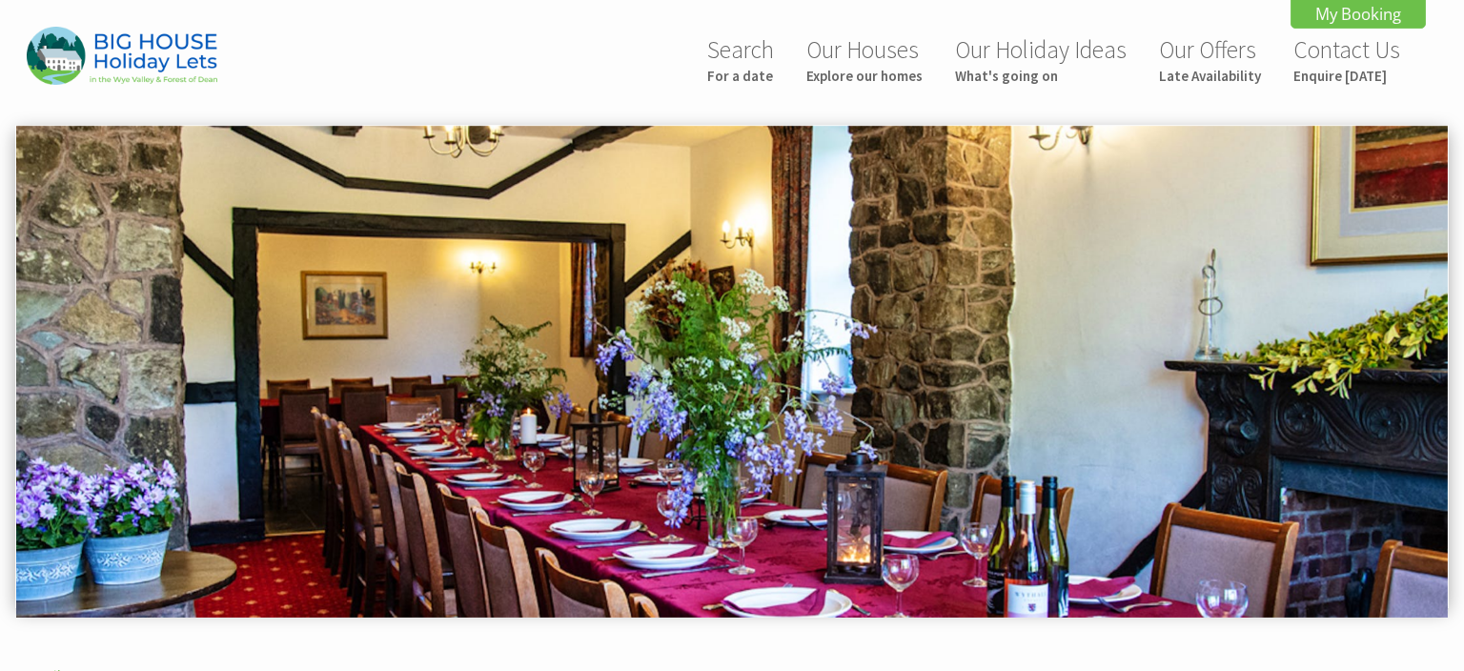
scroll to position [0, 0]
